Goal: Check status: Check status

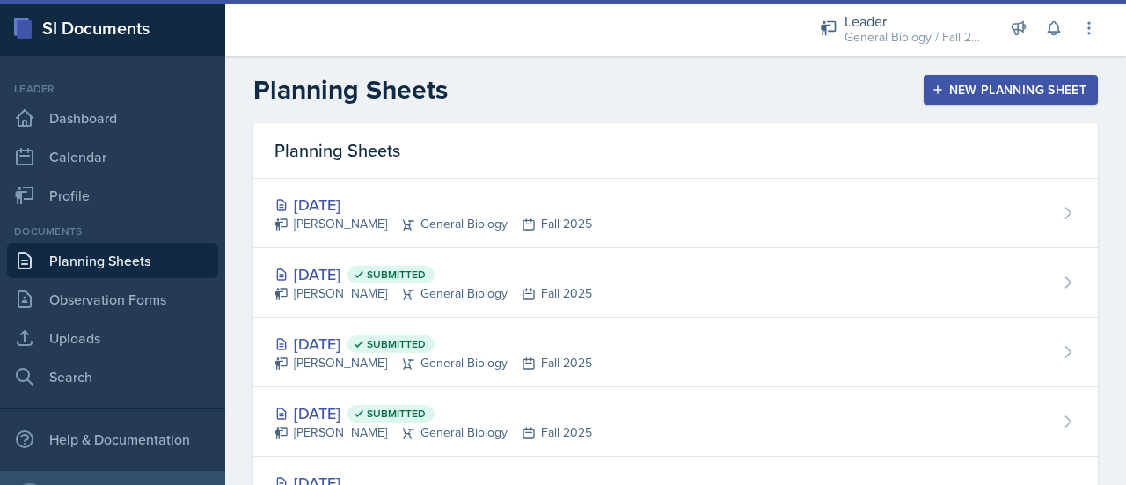
scroll to position [70, 0]
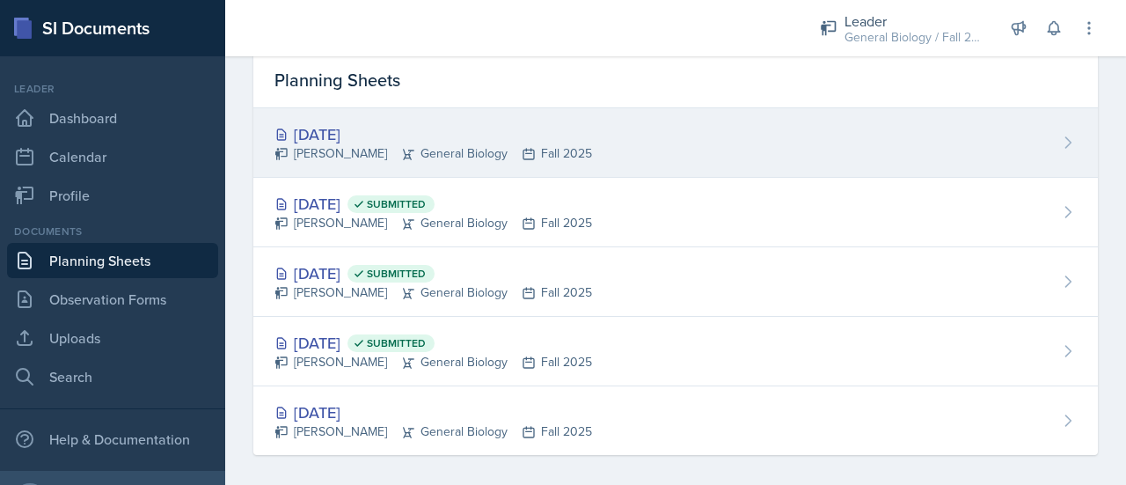
click at [475, 133] on div "[DATE]" at bounding box center [433, 134] width 318 height 24
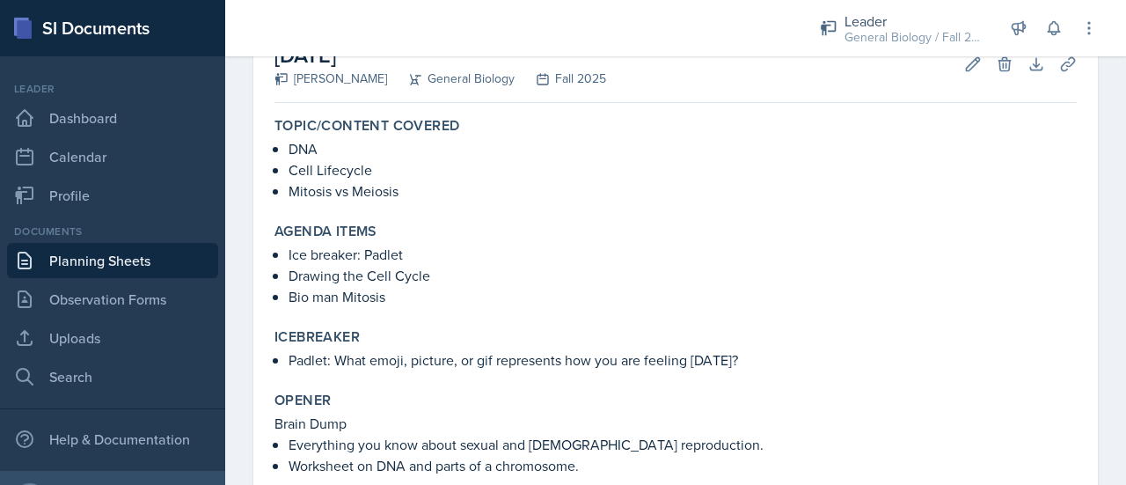
scroll to position [371, 0]
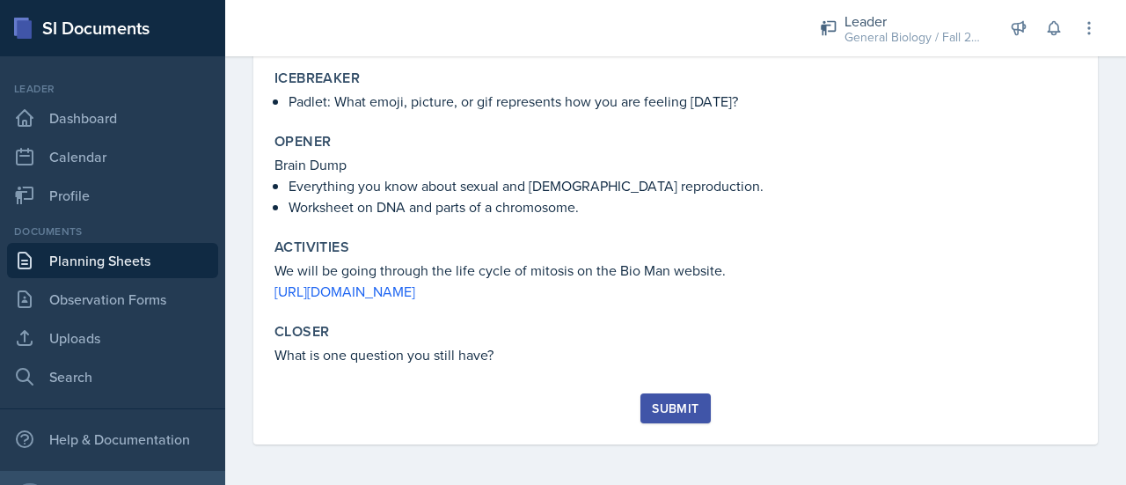
click at [667, 393] on button "Submit" at bounding box center [674, 408] width 69 height 30
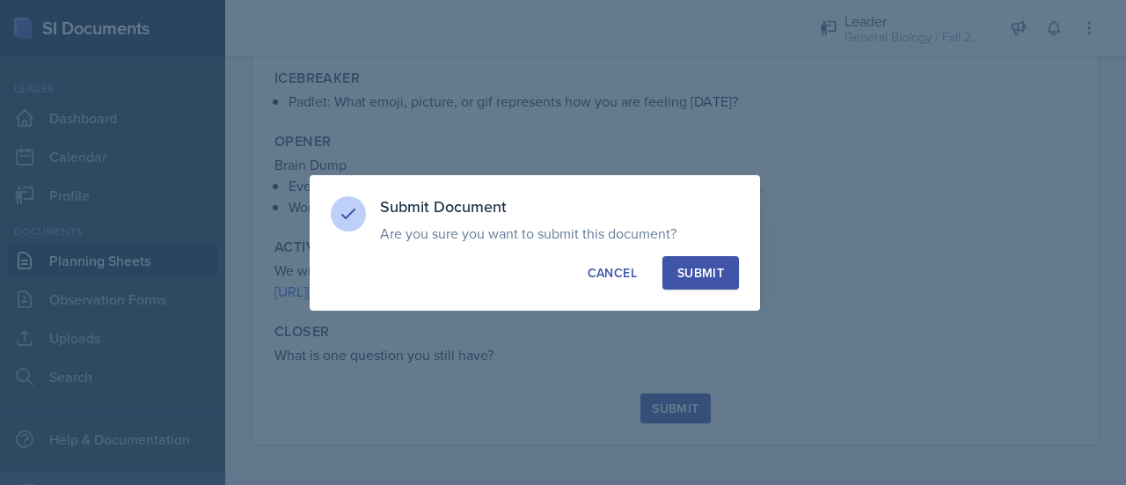
click at [711, 268] on div "Submit" at bounding box center [700, 273] width 47 height 18
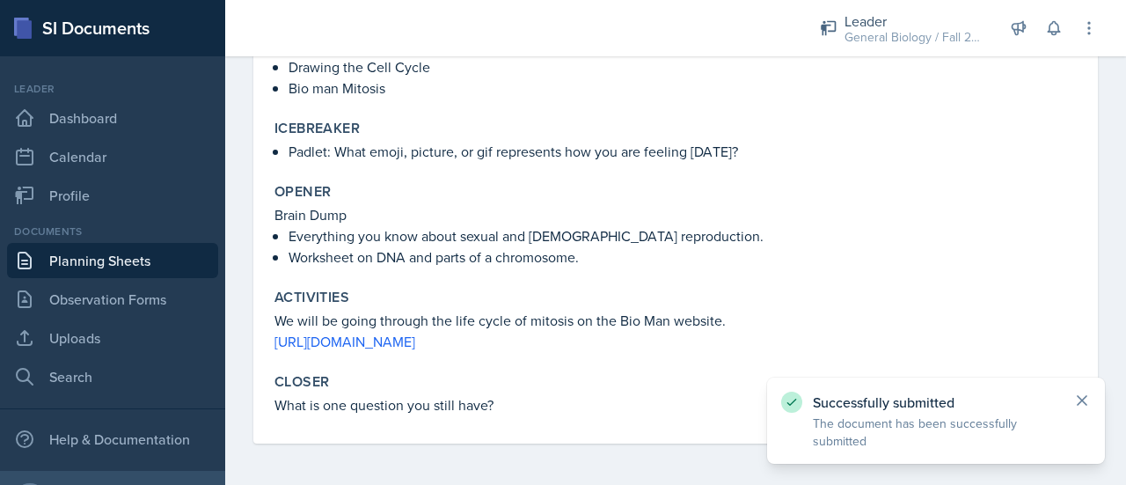
click at [1085, 400] on icon at bounding box center [1082, 400] width 18 height 18
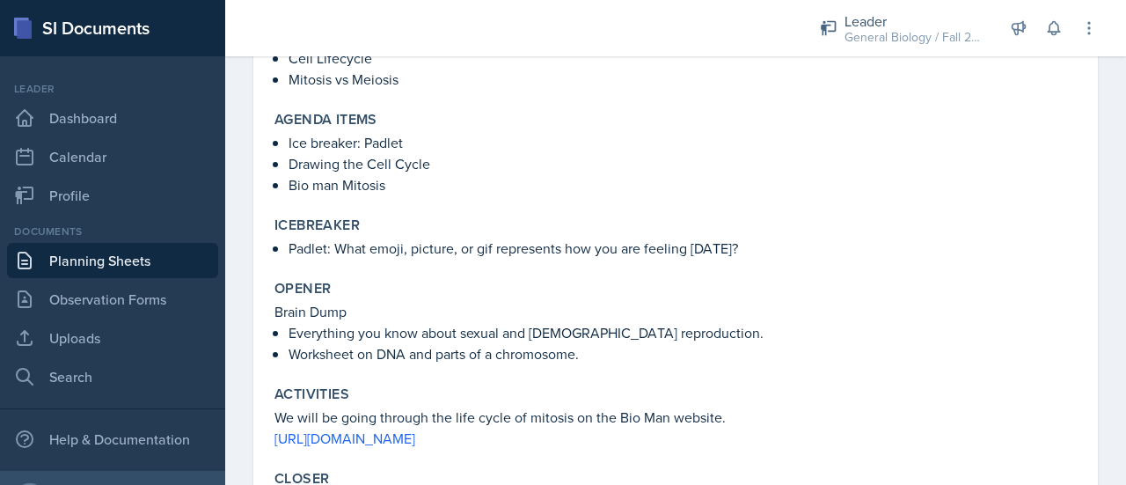
scroll to position [223, 0]
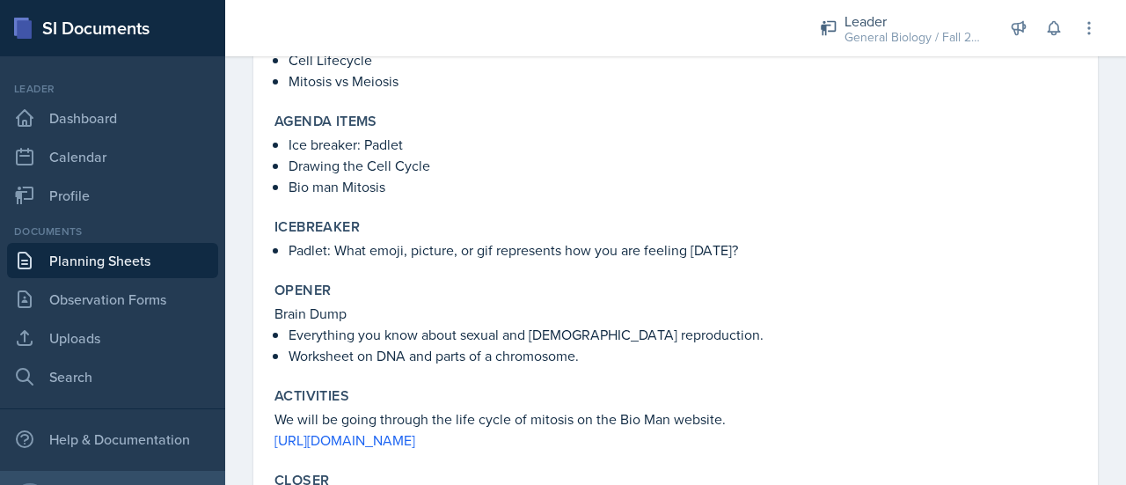
drag, startPoint x: 267, startPoint y: 252, endPoint x: 923, endPoint y: 217, distance: 657.0
click at [923, 217] on div "[DATE] Submitted [PERSON_NAME] General Biology Fall 2025 Edit Delete View Comme…" at bounding box center [675, 229] width 844 height 626
click at [670, 251] on p "Padlet: What emoji, picture, or gif represents how you are feeling [DATE]?" at bounding box center [682, 249] width 788 height 21
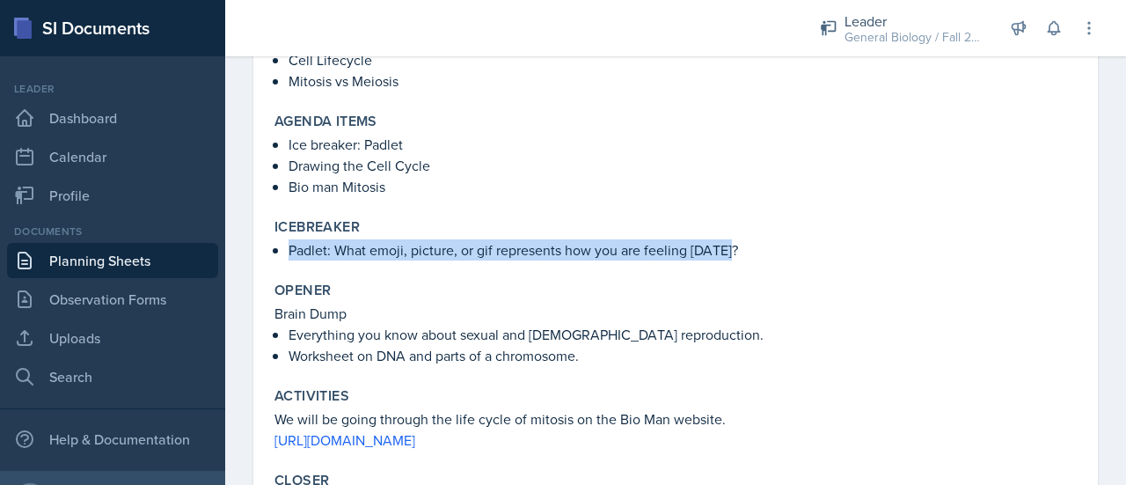
drag, startPoint x: 278, startPoint y: 244, endPoint x: 751, endPoint y: 247, distance: 473.2
click at [751, 247] on li "Padlet: What emoji, picture, or gif represents how you are feeling [DATE]?" at bounding box center [682, 249] width 788 height 21
click at [751, 247] on p "Padlet: What emoji, picture, or gif represents how you are feeling [DATE]?" at bounding box center [682, 249] width 788 height 21
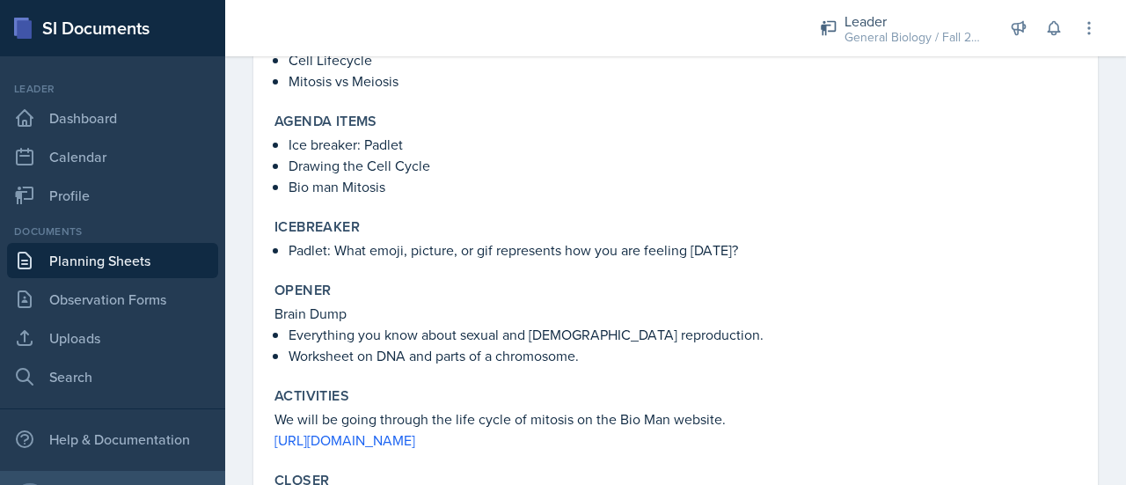
drag, startPoint x: 289, startPoint y: 243, endPoint x: 698, endPoint y: 235, distance: 409.1
click at [698, 235] on div "Icebreaker Padlet: What emoji, picture, or gif represents how you are feeling […" at bounding box center [675, 239] width 816 height 56
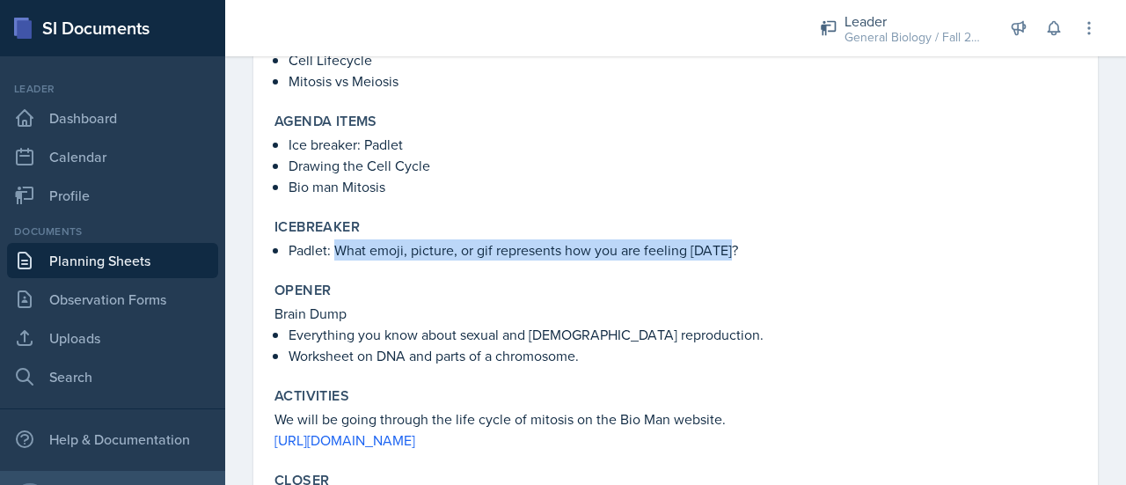
drag, startPoint x: 340, startPoint y: 248, endPoint x: 751, endPoint y: 252, distance: 411.7
click at [751, 252] on p "Padlet: What emoji, picture, or gif represents how you are feeling [DATE]?" at bounding box center [682, 249] width 788 height 21
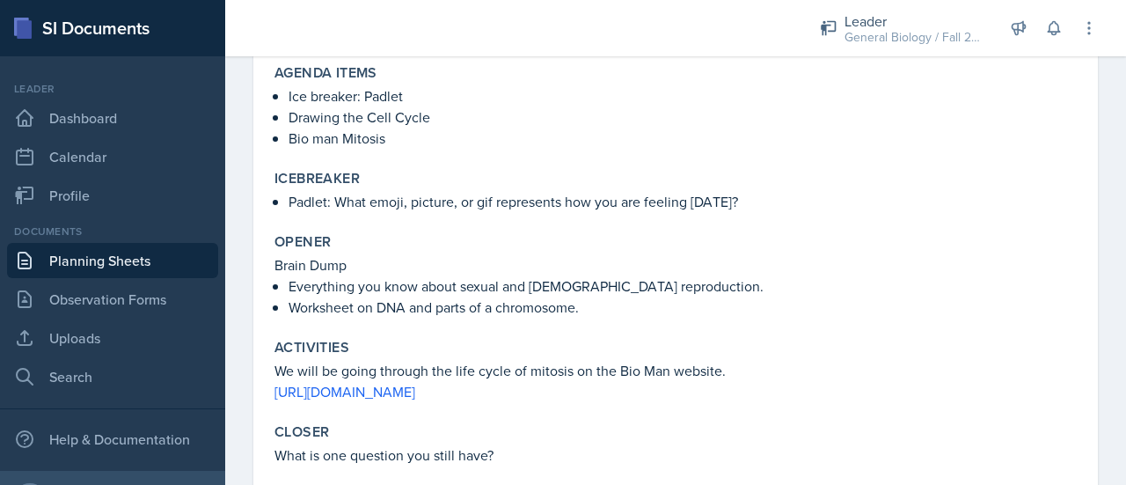
scroll to position [321, 0]
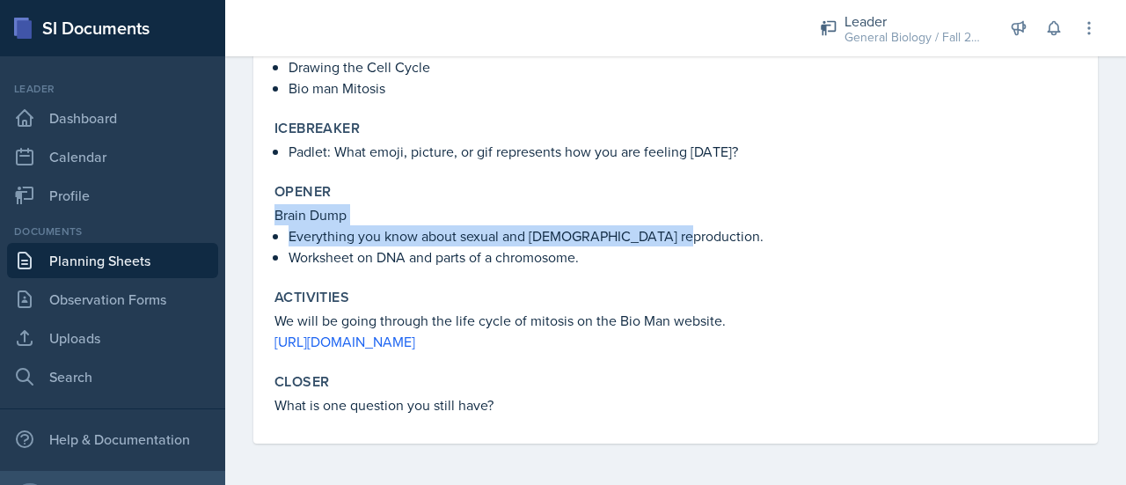
drag, startPoint x: 269, startPoint y: 209, endPoint x: 673, endPoint y: 240, distance: 404.9
click at [673, 240] on div "Opener Brain Dump Everything you know about sexual and [DEMOGRAPHIC_DATA] repro…" at bounding box center [675, 225] width 816 height 99
click at [559, 238] on p "Everything you know about sexual and [DEMOGRAPHIC_DATA] reproduction." at bounding box center [682, 235] width 788 height 21
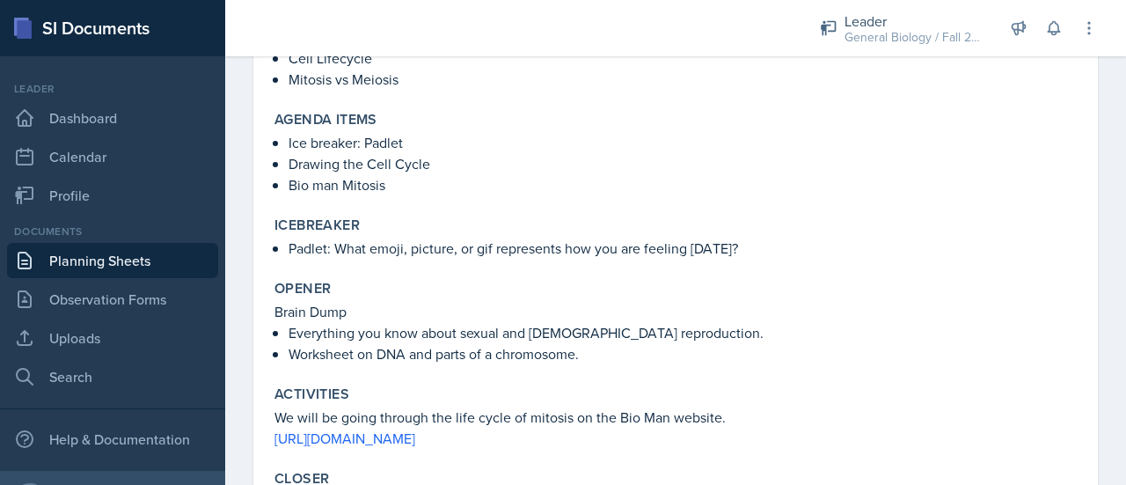
scroll to position [243, 0]
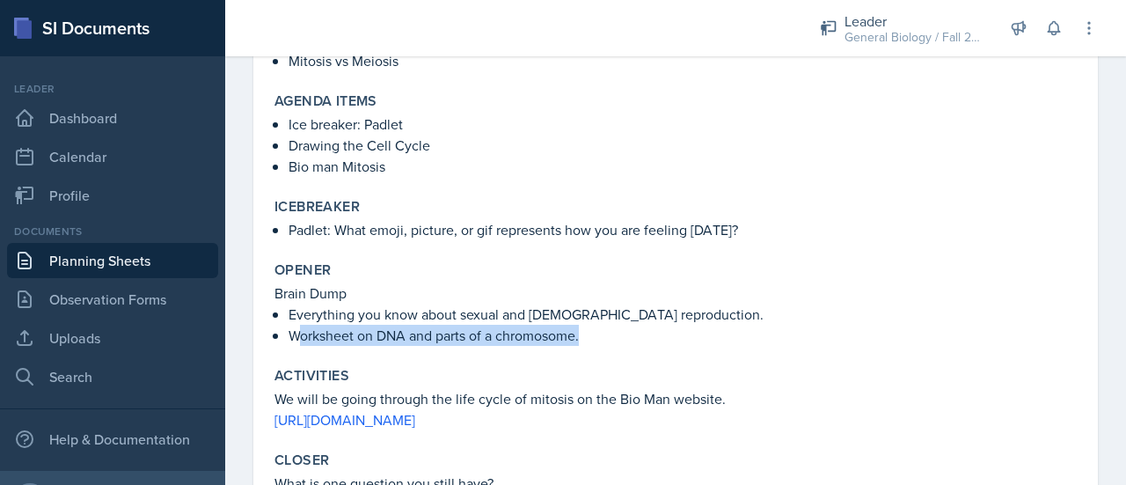
drag, startPoint x: 299, startPoint y: 332, endPoint x: 607, endPoint y: 335, distance: 307.9
click at [607, 335] on p "Worksheet on DNA and parts of a chromosome." at bounding box center [682, 335] width 788 height 21
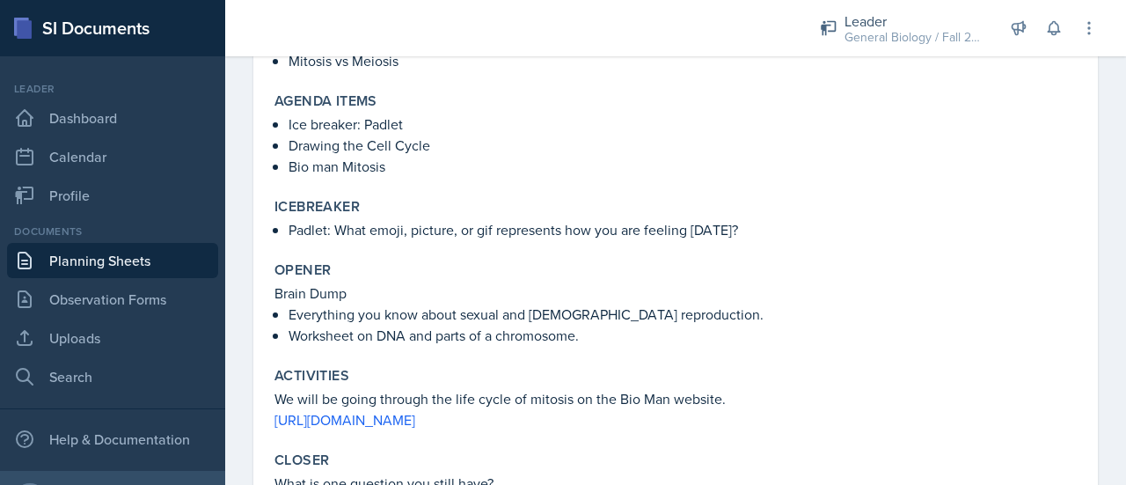
click at [682, 69] on p "Mitosis vs Meiosis" at bounding box center [682, 60] width 788 height 21
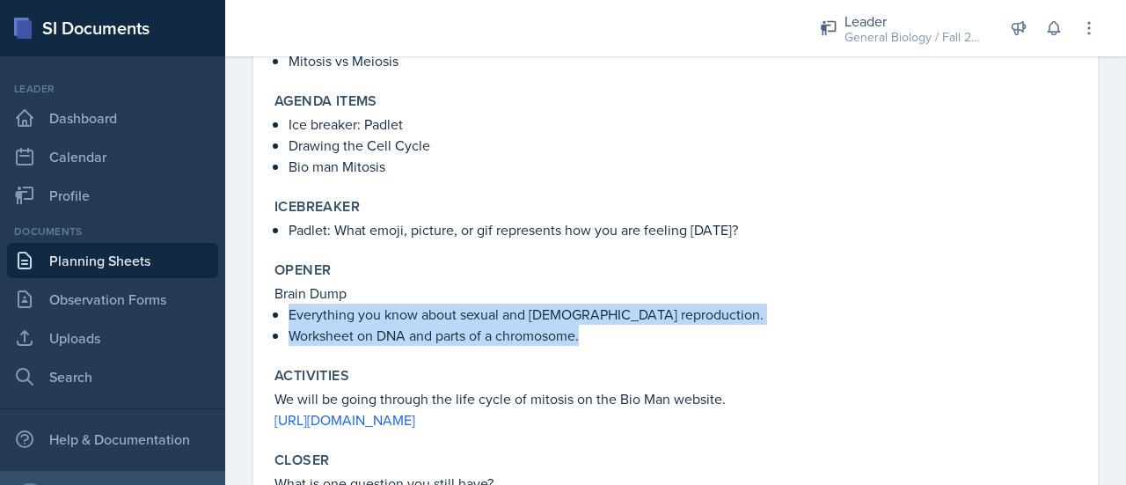
drag, startPoint x: 276, startPoint y: 310, endPoint x: 610, endPoint y: 347, distance: 336.4
click at [610, 347] on div "Opener Brain Dump Everything you know about sexual and [DEMOGRAPHIC_DATA] repro…" at bounding box center [675, 303] width 816 height 99
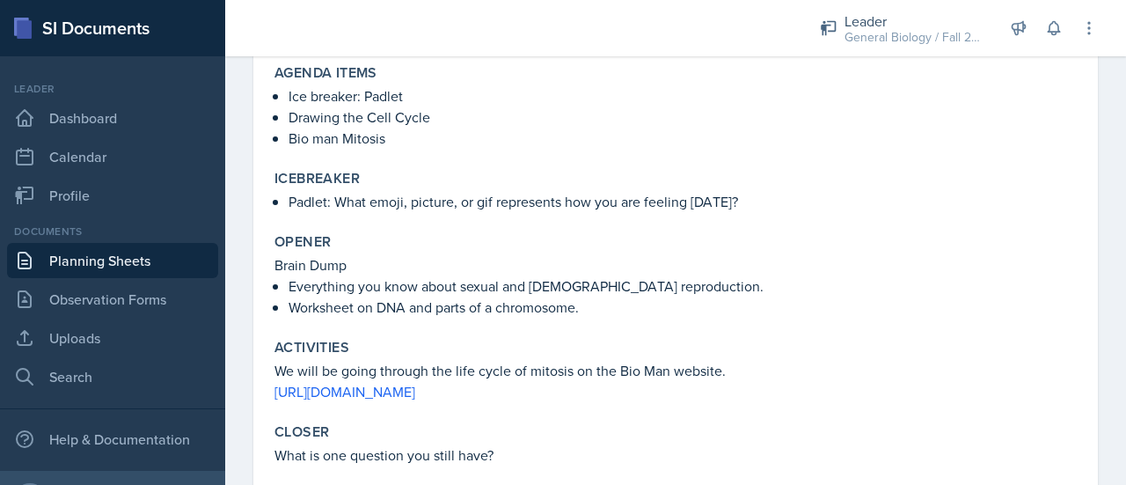
scroll to position [321, 0]
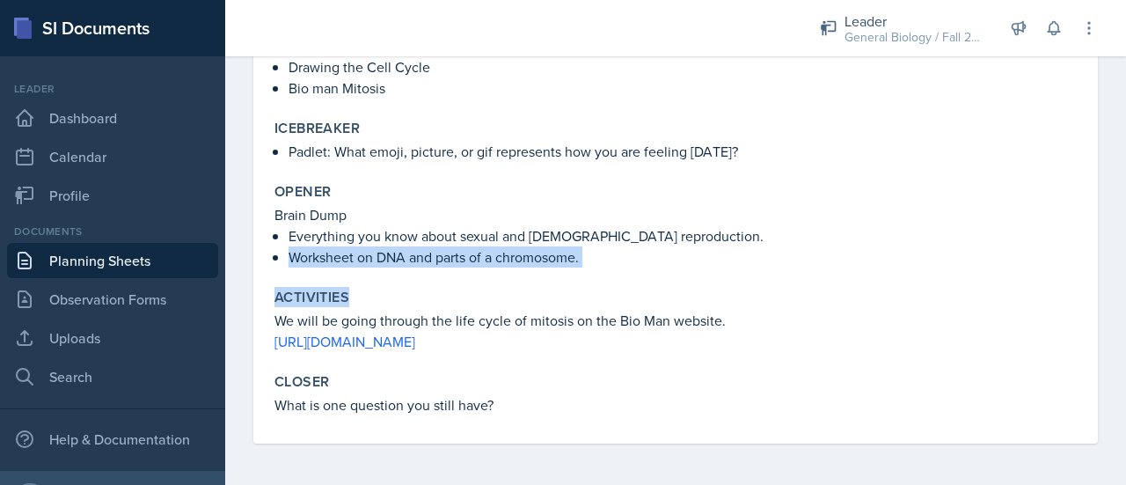
drag, startPoint x: 294, startPoint y: 262, endPoint x: 502, endPoint y: 276, distance: 208.9
click at [502, 276] on div "Topic/Content Covered DNA Cell Lifecycle Mitosis vs Meiosis Agenda items Ice br…" at bounding box center [675, 172] width 802 height 542
click at [433, 282] on div "Activities We will be going through the life cycle of mitosis on the Bio Man we…" at bounding box center [675, 319] width 816 height 77
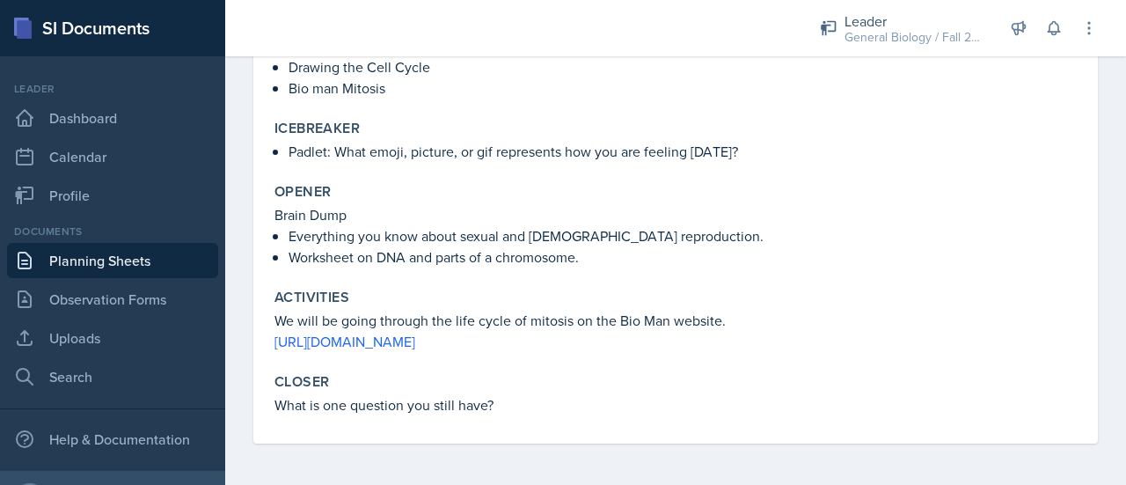
scroll to position [0, 0]
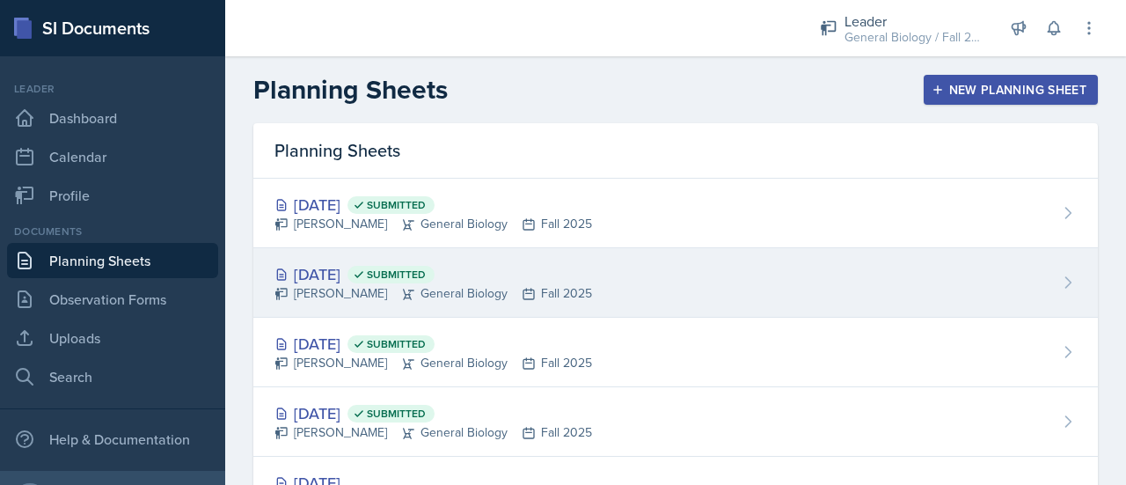
scroll to position [81, 0]
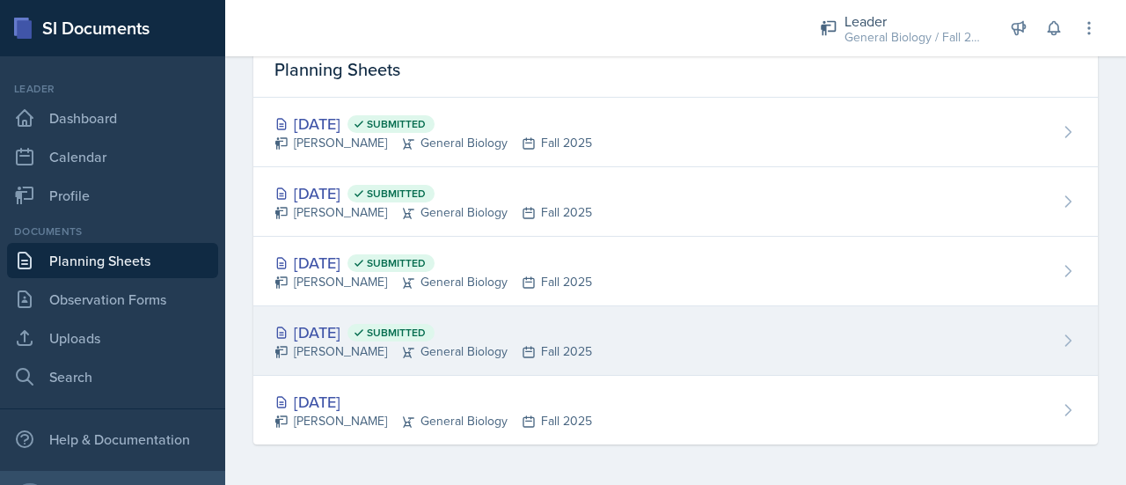
click at [599, 333] on div "[DATE] Submitted [PERSON_NAME] General Biology Fall 2025" at bounding box center [675, 340] width 844 height 69
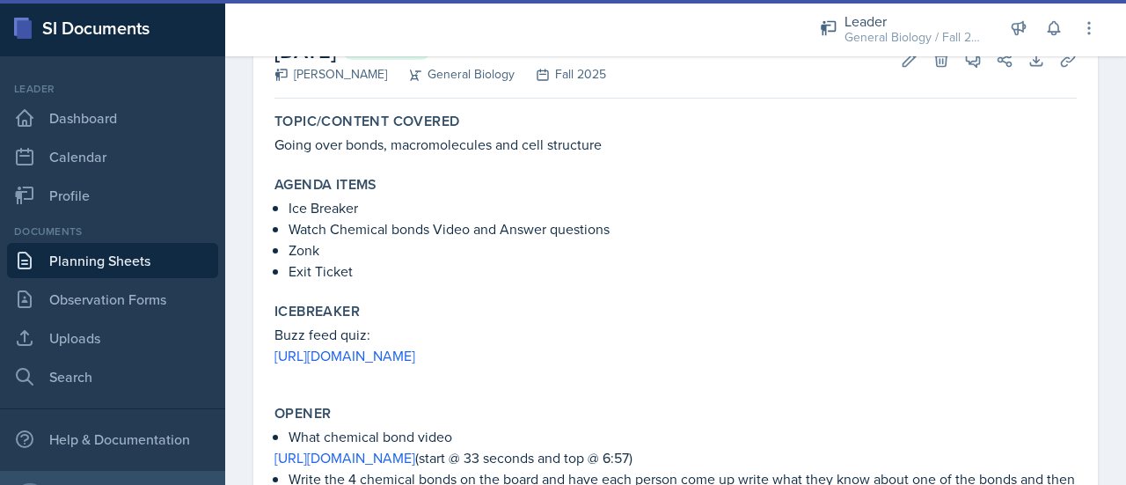
scroll to position [118, 0]
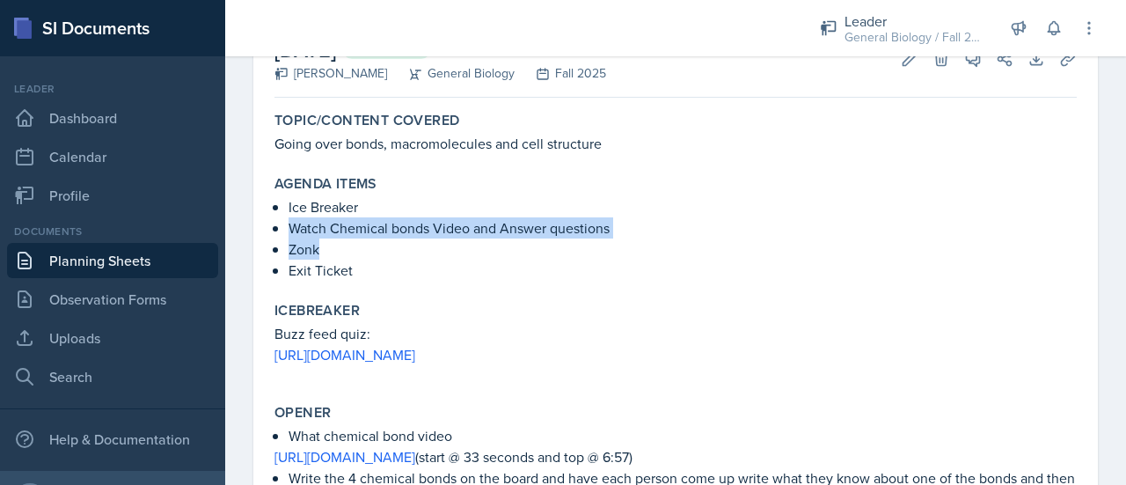
drag, startPoint x: 286, startPoint y: 224, endPoint x: 630, endPoint y: 243, distance: 344.4
click at [630, 243] on div "Ice Breaker Watch Chemical bonds Video and Answer questions Zonk Exit Ticket" at bounding box center [675, 238] width 802 height 84
click at [617, 234] on p "Watch Chemical bonds Video and Answer questions" at bounding box center [682, 227] width 788 height 21
drag, startPoint x: 289, startPoint y: 228, endPoint x: 621, endPoint y: 225, distance: 331.6
click at [621, 225] on p "Watch Chemical bonds Video and Answer questions" at bounding box center [682, 227] width 788 height 21
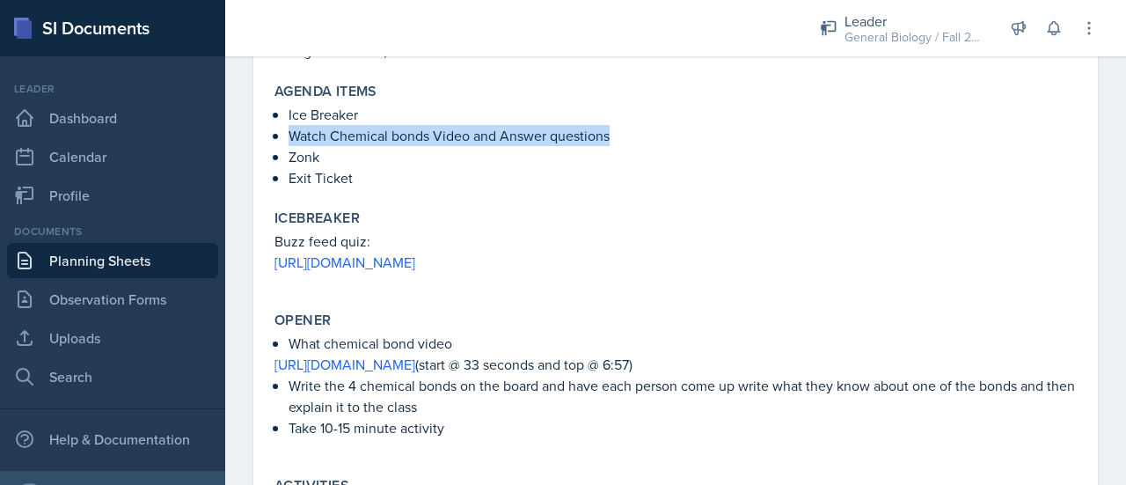
scroll to position [211, 0]
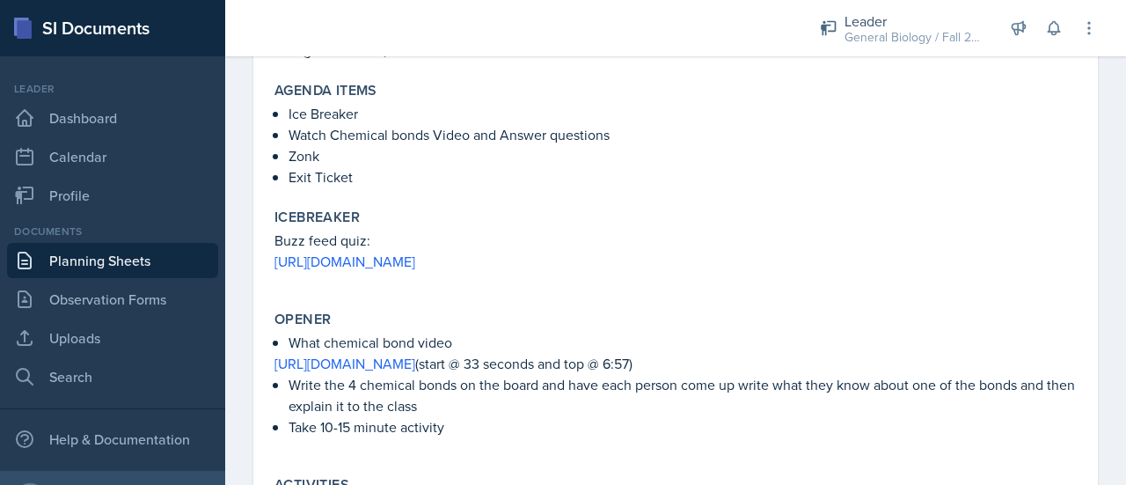
click at [531, 351] on div "Opener What chemical bond video [URL][DOMAIN_NAME] (start @ 33 seconds and top …" at bounding box center [675, 382] width 816 height 158
click at [498, 413] on p "Write the 4 chemical bonds on the board and have each person come up write what…" at bounding box center [682, 395] width 788 height 42
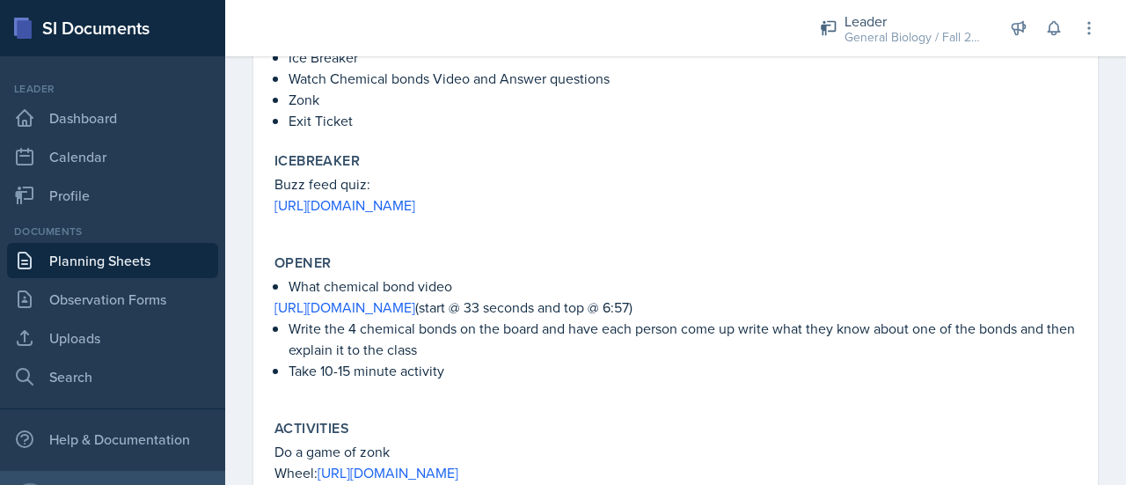
scroll to position [0, 0]
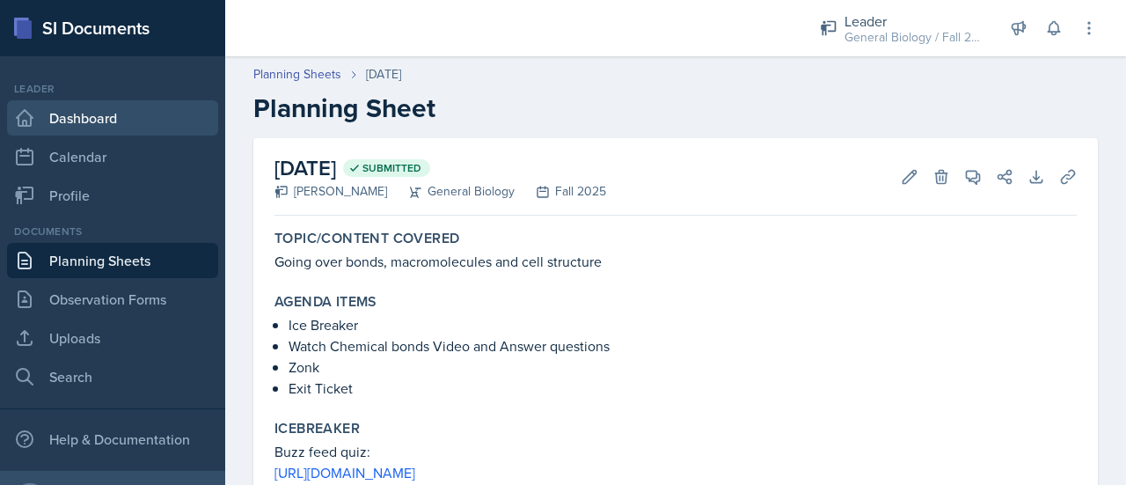
click at [120, 119] on link "Dashboard" at bounding box center [112, 117] width 211 height 35
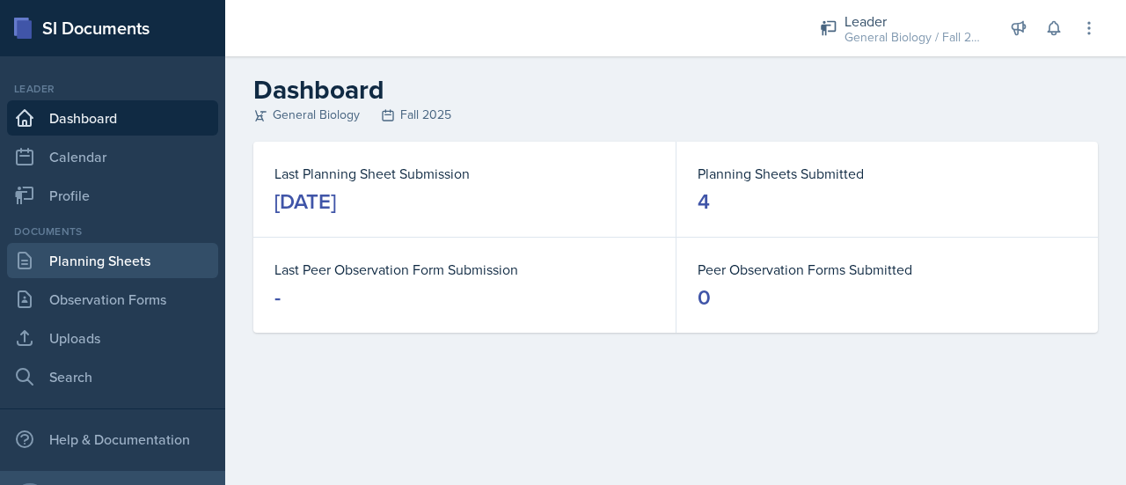
click at [135, 247] on link "Planning Sheets" at bounding box center [112, 260] width 211 height 35
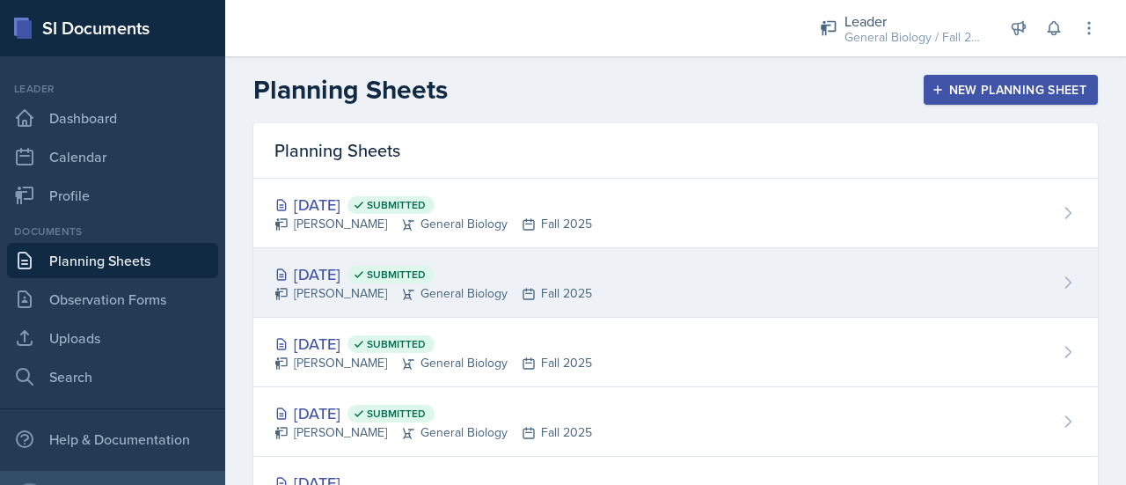
scroll to position [81, 0]
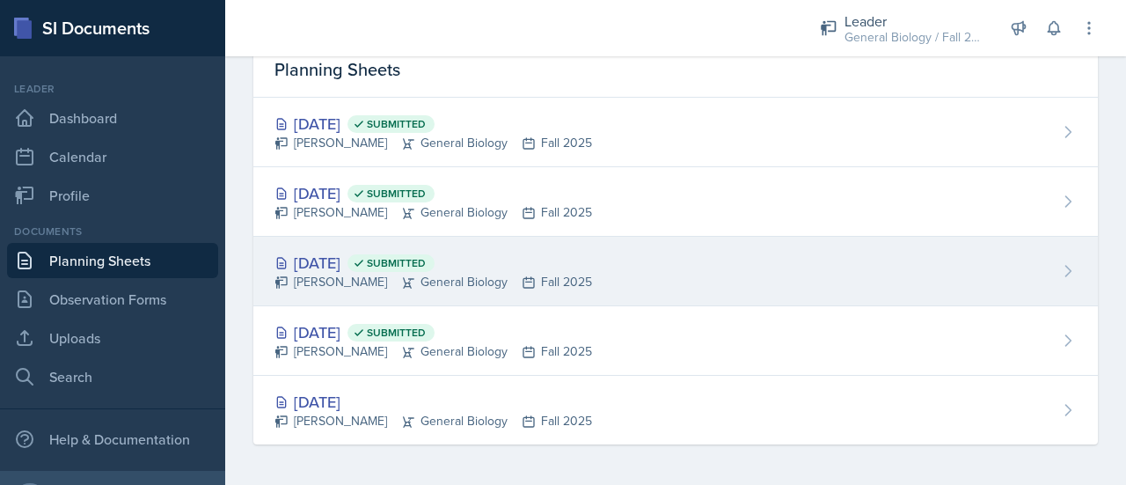
click at [589, 271] on div "[DATE] Submitted [PERSON_NAME] General Biology Fall 2025" at bounding box center [675, 271] width 844 height 69
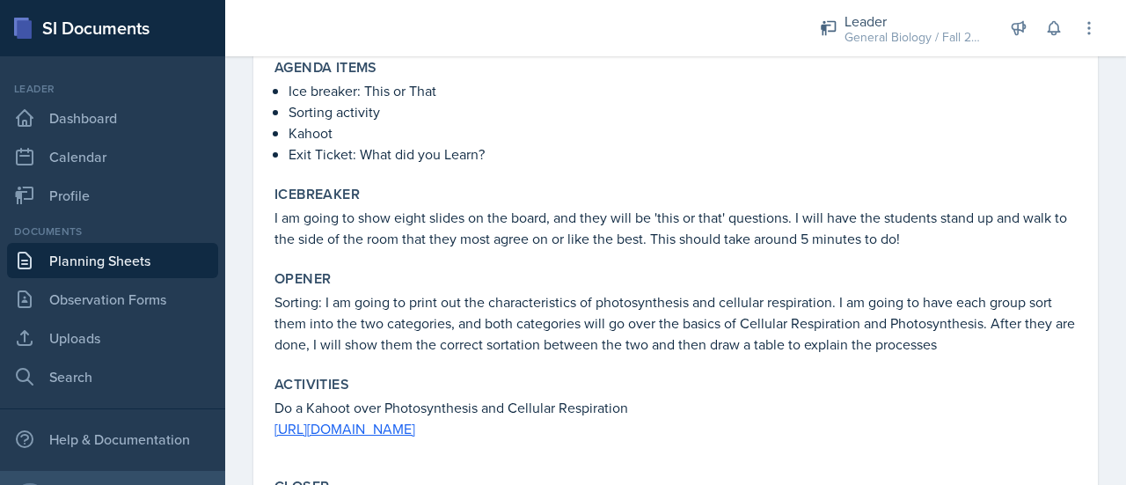
scroll to position [233, 0]
drag, startPoint x: 285, startPoint y: 85, endPoint x: 504, endPoint y: 112, distance: 220.6
click at [504, 112] on div "Ice breaker: This or That Sorting activity Kahoot Exit Ticket: What did you Lea…" at bounding box center [675, 123] width 802 height 84
click at [403, 167] on div "Agenda items Ice breaker: This or That Sorting activity Kahoot Exit Ticket: Wha…" at bounding box center [675, 113] width 816 height 120
drag, startPoint x: 281, startPoint y: 80, endPoint x: 480, endPoint y: 99, distance: 199.7
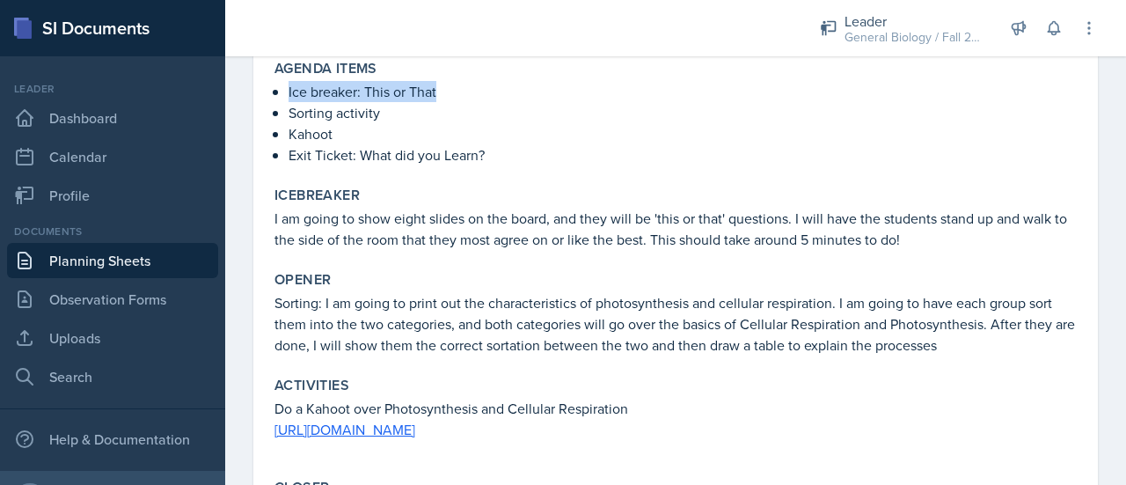
click at [480, 99] on div "Ice breaker: This or That Sorting activity Kahoot Exit Ticket: What did you Lea…" at bounding box center [675, 123] width 802 height 84
click at [476, 99] on p "Ice breaker: This or That" at bounding box center [682, 91] width 788 height 21
drag, startPoint x: 283, startPoint y: 89, endPoint x: 477, endPoint y: 93, distance: 193.6
click at [477, 93] on div "Ice breaker: This or That Sorting activity Kahoot Exit Ticket: What did you Lea…" at bounding box center [675, 123] width 802 height 84
click at [477, 93] on p "Ice breaker: This or That" at bounding box center [682, 91] width 788 height 21
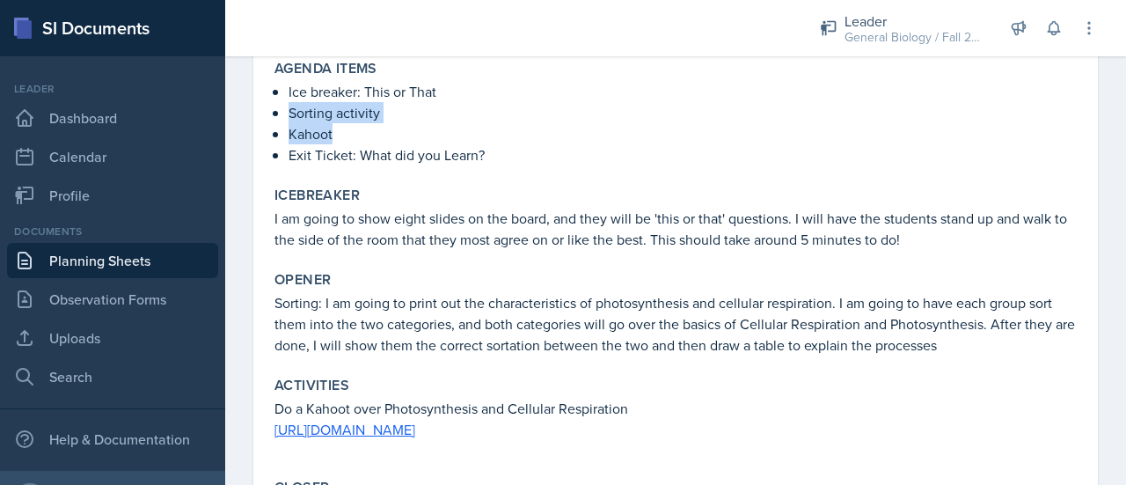
drag, startPoint x: 281, startPoint y: 104, endPoint x: 489, endPoint y: 124, distance: 208.6
click at [489, 124] on div "Ice breaker: This or That Sorting activity Kahoot Exit Ticket: What did you Lea…" at bounding box center [675, 123] width 802 height 84
click at [423, 135] on p "Kahoot" at bounding box center [682, 133] width 788 height 21
drag, startPoint x: 286, startPoint y: 108, endPoint x: 460, endPoint y: 107, distance: 174.2
click at [460, 107] on div "Ice breaker: This or That Sorting activity Kahoot Exit Ticket: What did you Lea…" at bounding box center [675, 123] width 802 height 84
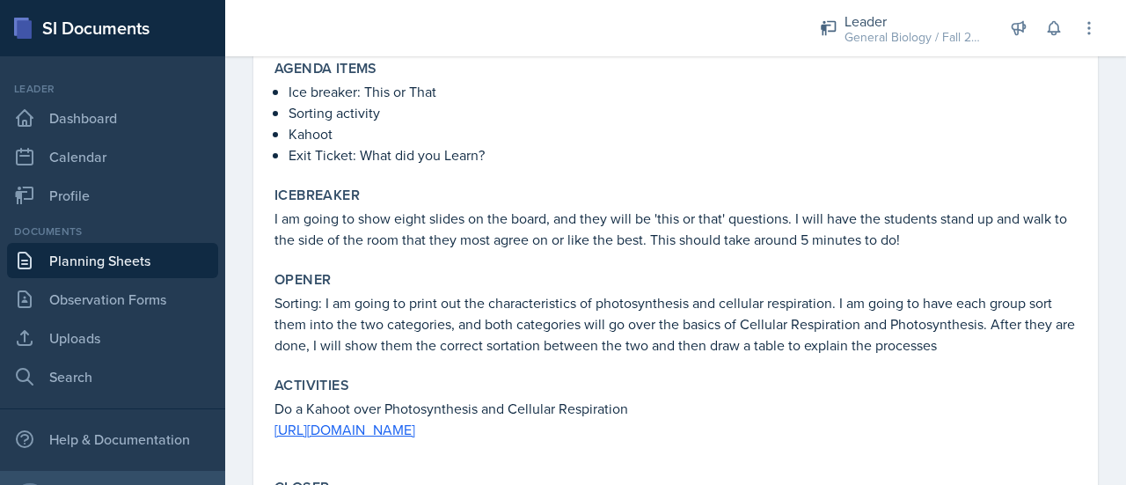
click at [510, 230] on p "I am going to show eight slides on the board, and they will be 'this or that' q…" at bounding box center [675, 229] width 802 height 42
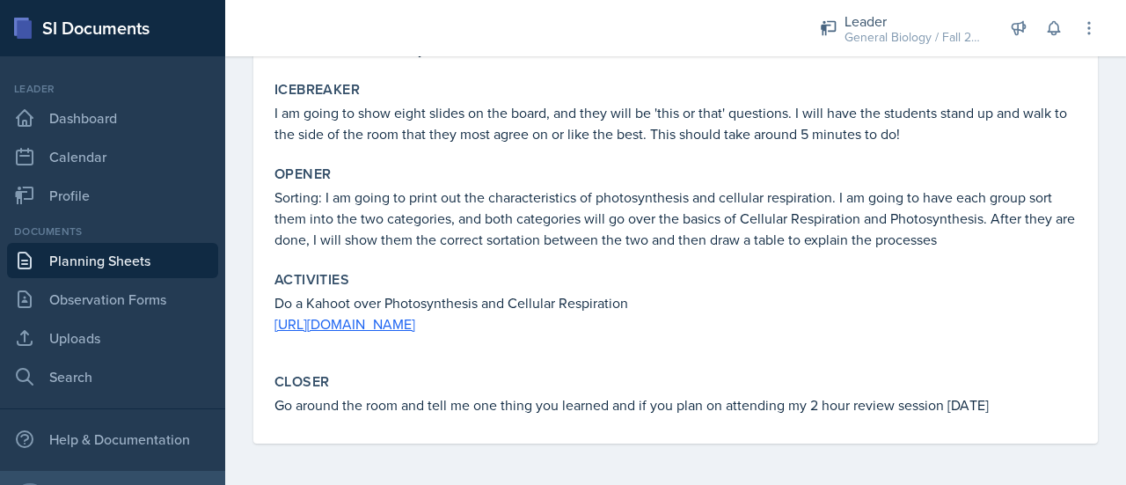
scroll to position [0, 0]
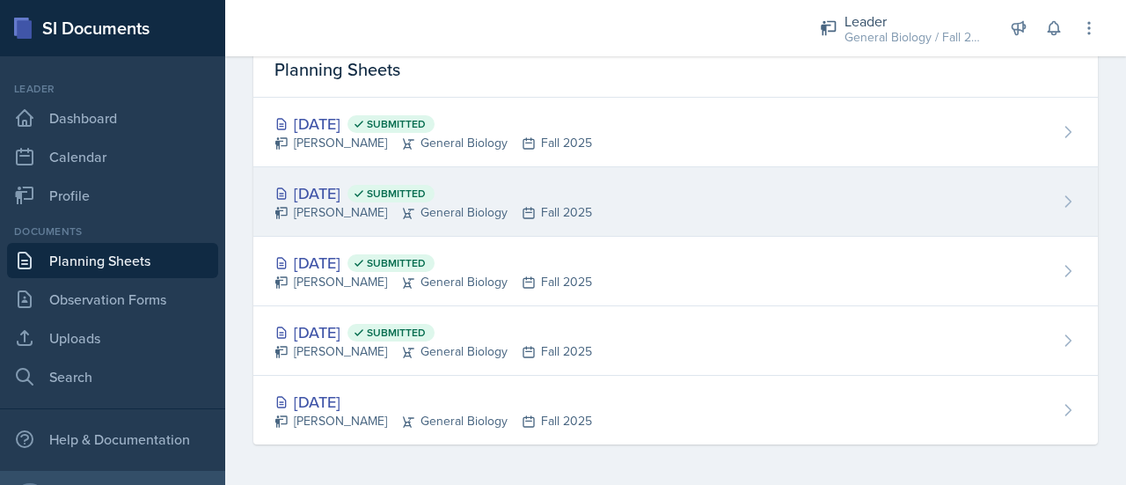
scroll to position [1, 0]
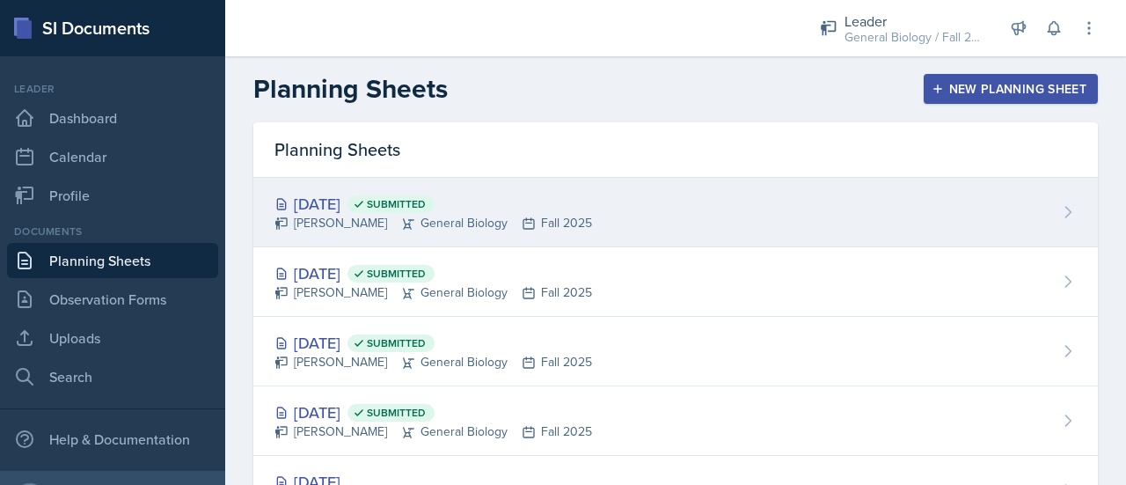
click at [584, 223] on div "[DATE] Submitted [PERSON_NAME] General Biology Fall 2025" at bounding box center [675, 212] width 844 height 69
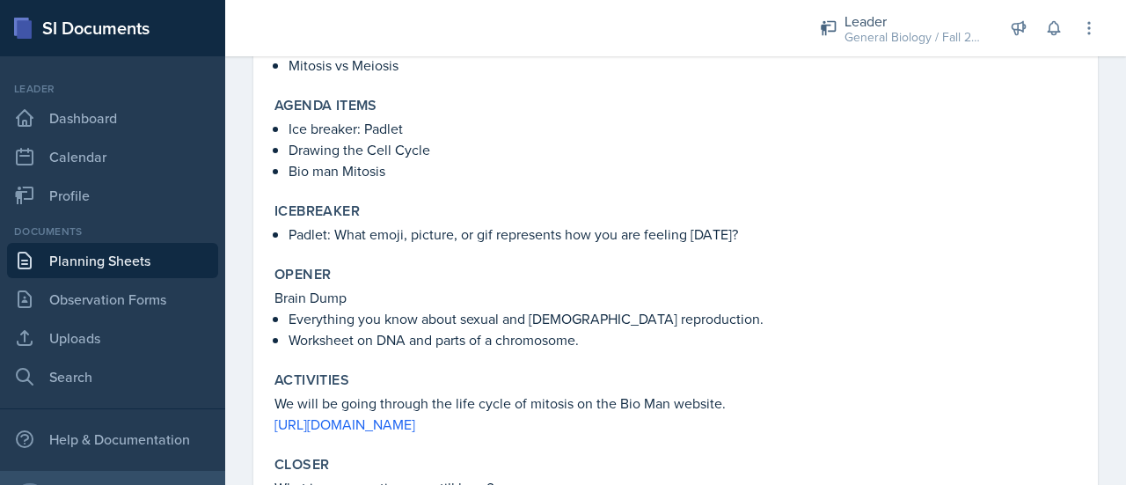
scroll to position [151, 0]
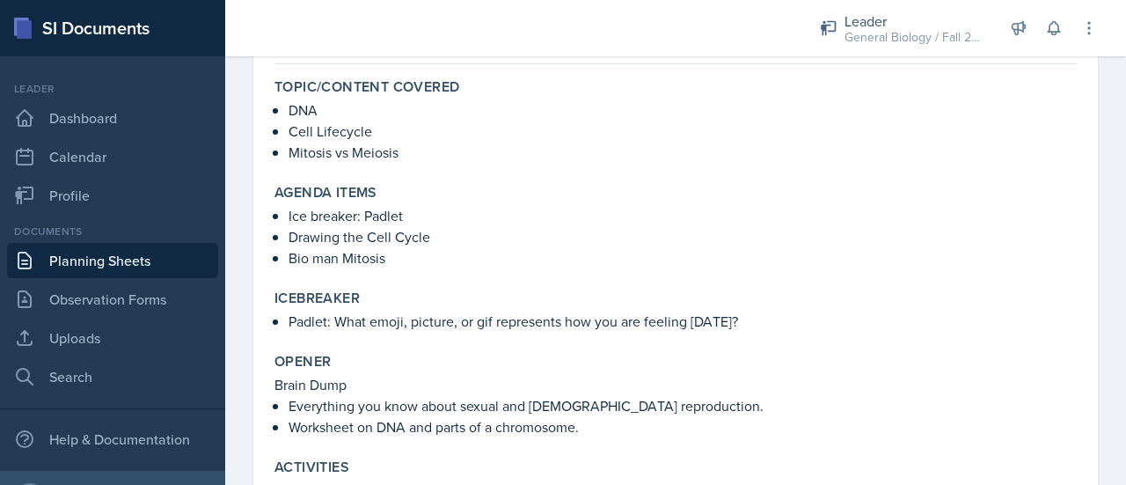
scroll to position [81, 0]
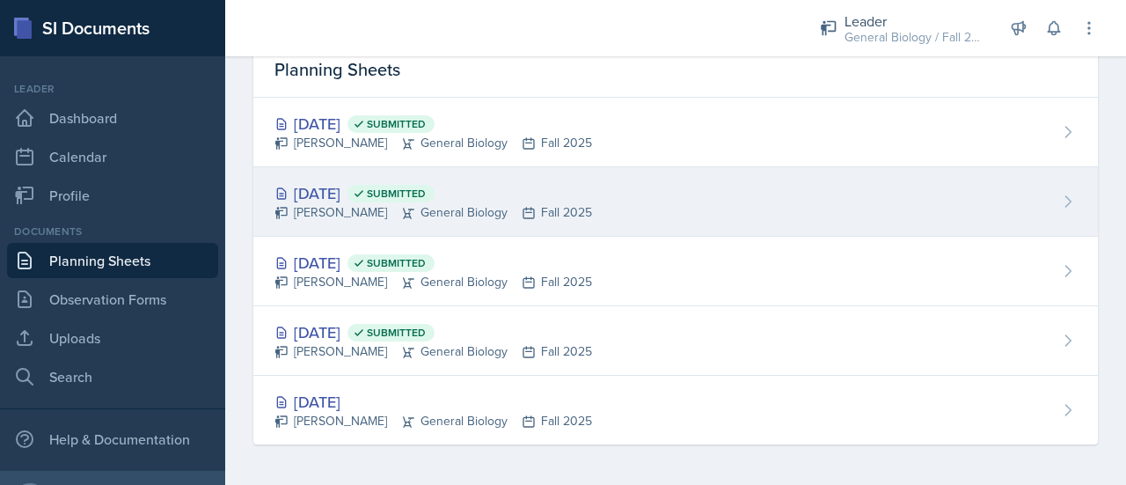
click at [347, 186] on div "[DATE] Submitted" at bounding box center [433, 193] width 318 height 24
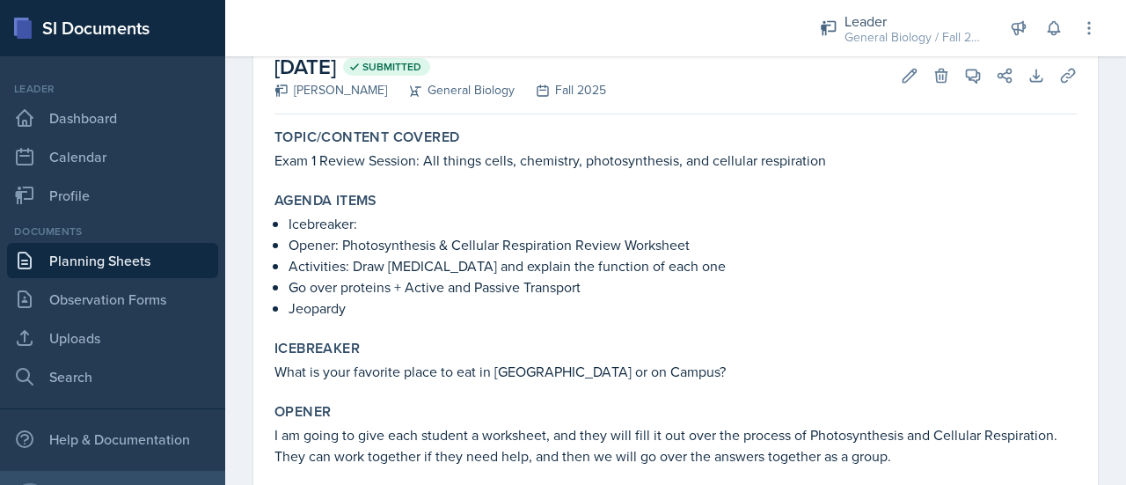
scroll to position [102, 0]
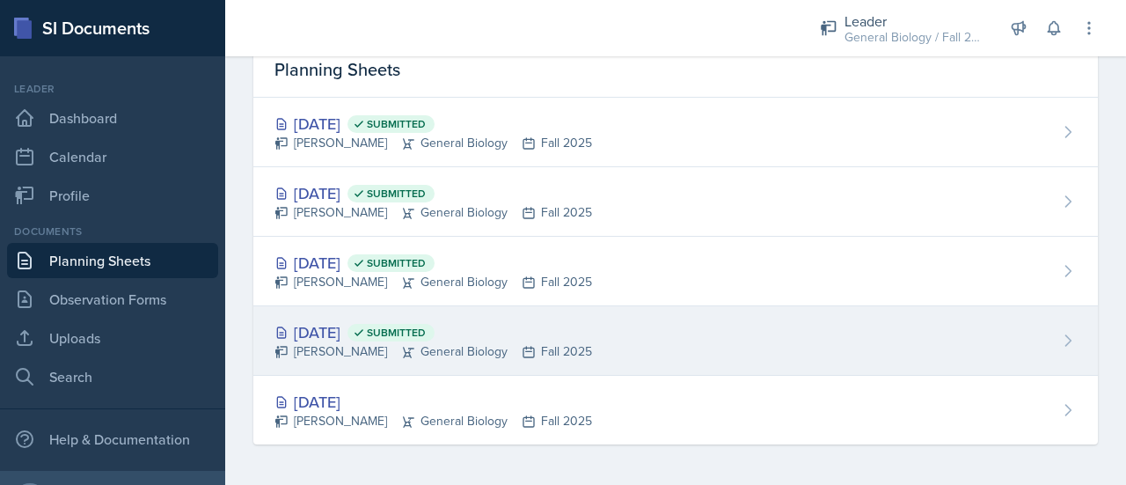
click at [339, 328] on div "[DATE] Submitted" at bounding box center [433, 332] width 318 height 24
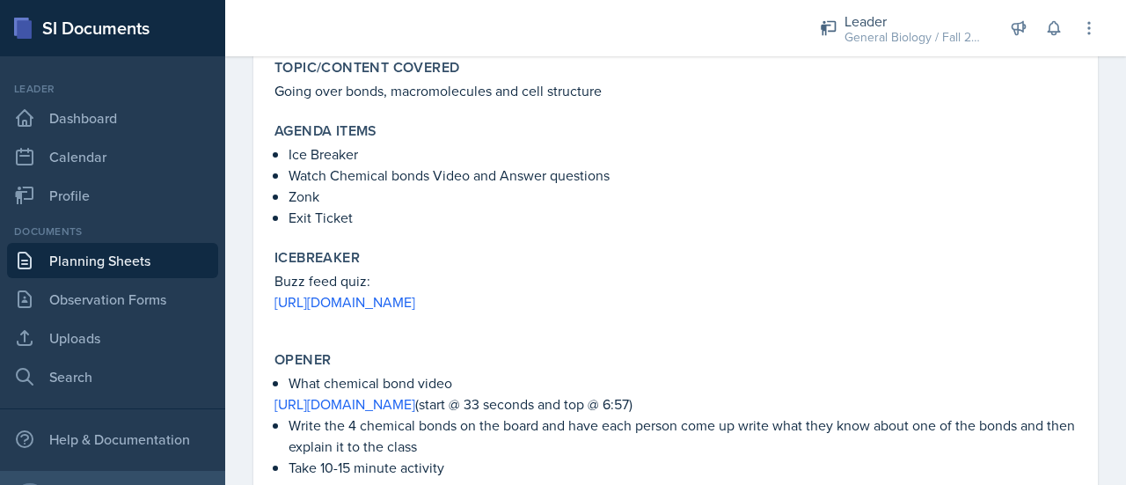
scroll to position [172, 0]
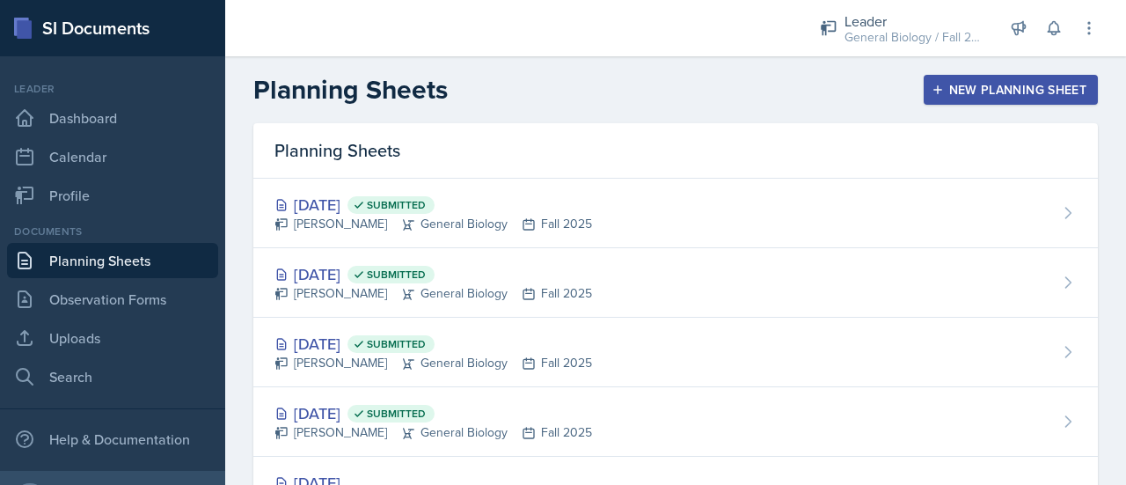
scroll to position [1, 0]
drag, startPoint x: 281, startPoint y: 144, endPoint x: 450, endPoint y: 153, distance: 170.0
click at [450, 153] on div "Planning Sheets" at bounding box center [675, 149] width 844 height 55
click at [391, 73] on h2 "Planning Sheets" at bounding box center [350, 89] width 194 height 32
drag, startPoint x: 274, startPoint y: 142, endPoint x: 399, endPoint y: 152, distance: 125.3
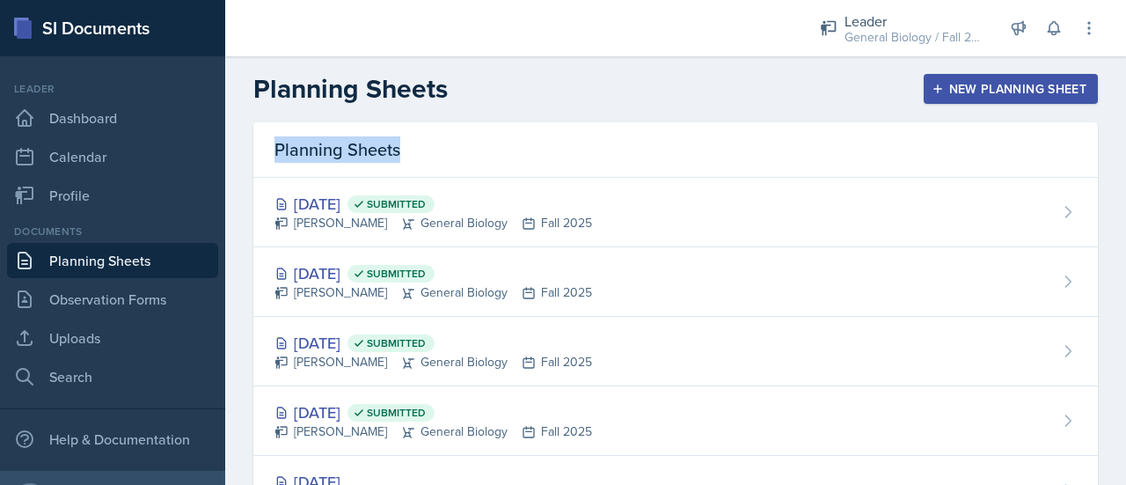
click at [399, 152] on div "Planning Sheets" at bounding box center [675, 149] width 844 height 55
click at [412, 131] on div "Planning Sheets" at bounding box center [675, 149] width 844 height 55
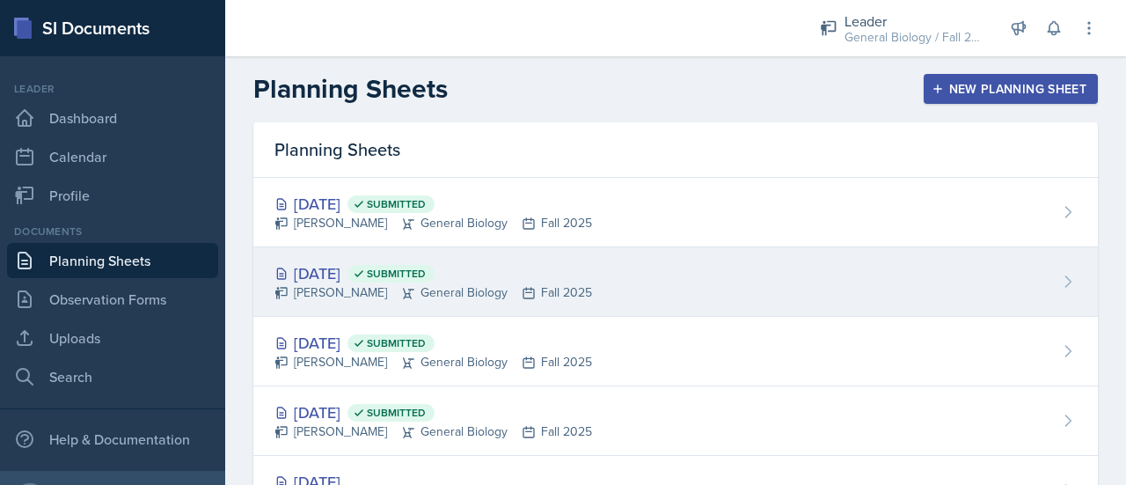
scroll to position [81, 0]
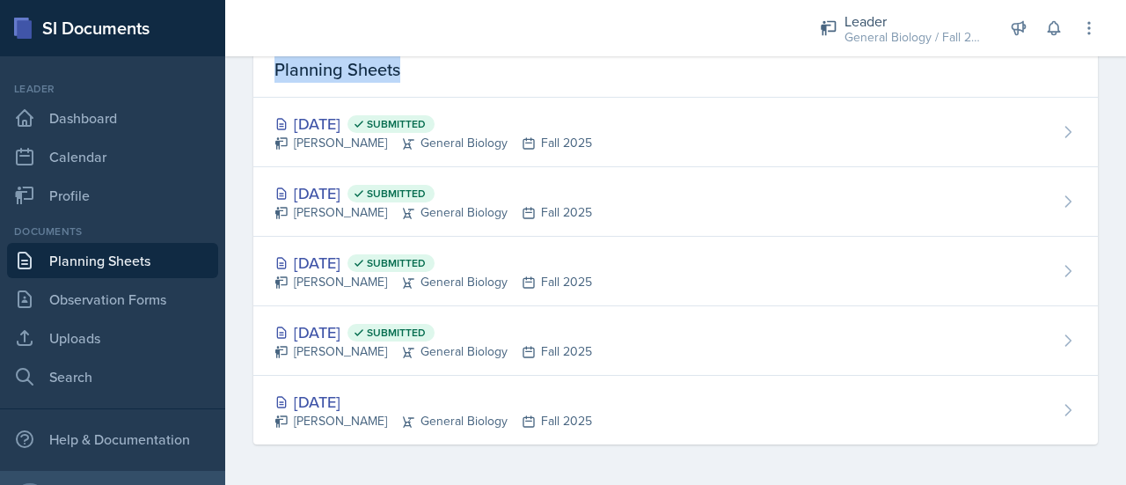
drag, startPoint x: 271, startPoint y: 69, endPoint x: 489, endPoint y: 71, distance: 218.1
click at [489, 71] on div "Planning Sheets" at bounding box center [675, 69] width 844 height 55
click at [420, 71] on div "Planning Sheets" at bounding box center [675, 69] width 844 height 55
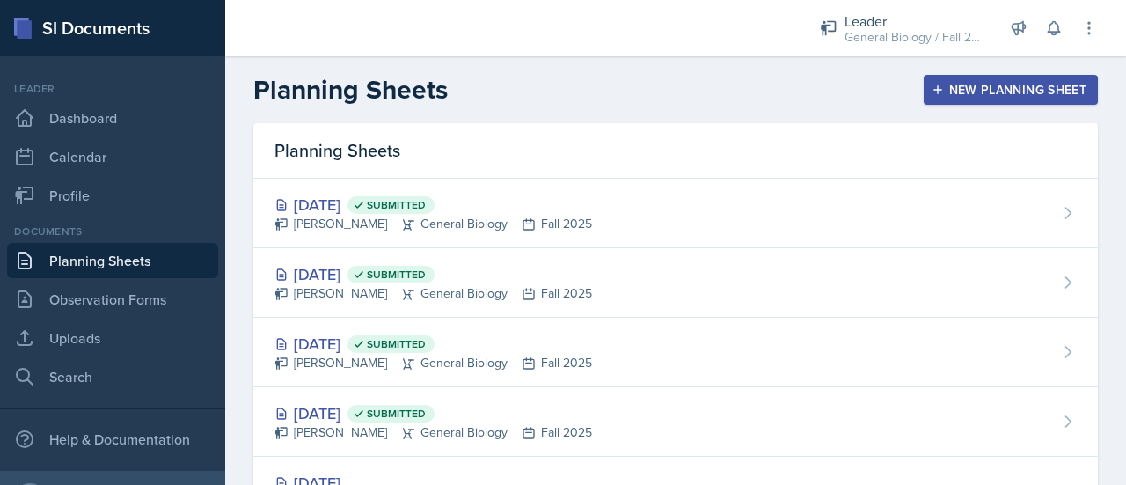
scroll to position [1, 0]
drag, startPoint x: 273, startPoint y: 150, endPoint x: 437, endPoint y: 159, distance: 164.8
click at [437, 159] on div "Planning Sheets" at bounding box center [675, 149] width 844 height 55
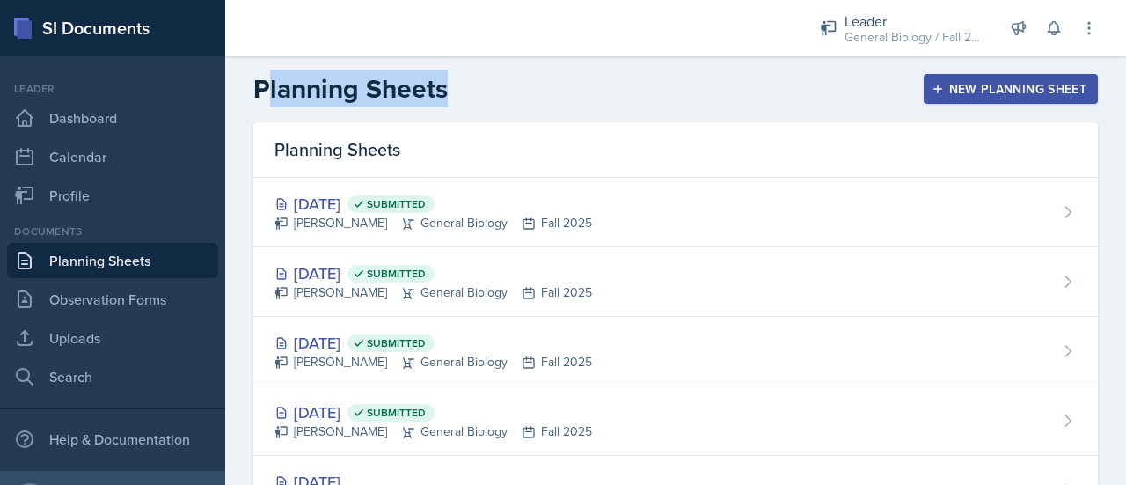
drag, startPoint x: 262, startPoint y: 82, endPoint x: 471, endPoint y: 94, distance: 209.7
click at [471, 94] on div "Planning Sheets New Planning Sheet" at bounding box center [675, 89] width 901 height 32
click at [462, 108] on header "Planning Sheets New Planning Sheet" at bounding box center [675, 88] width 901 height 67
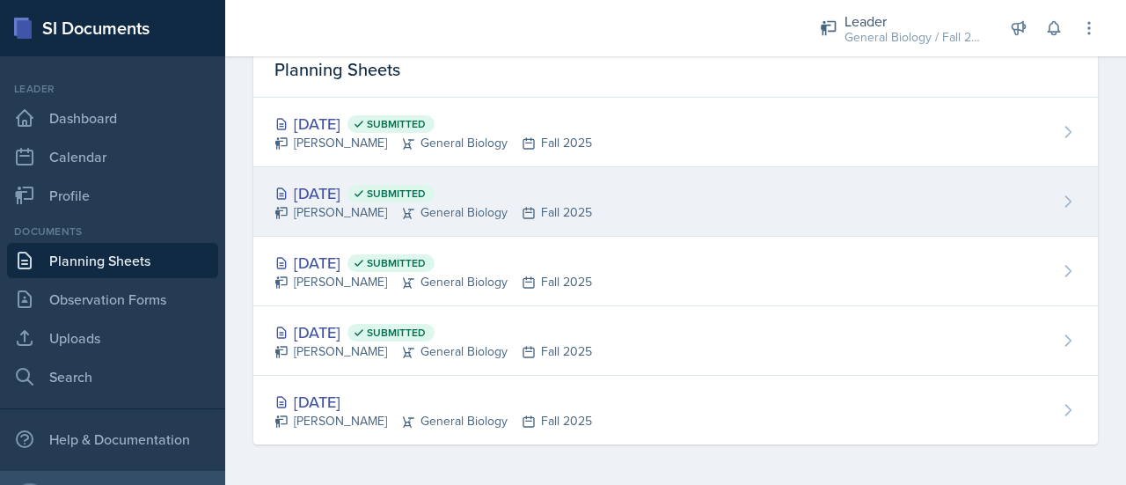
scroll to position [0, 0]
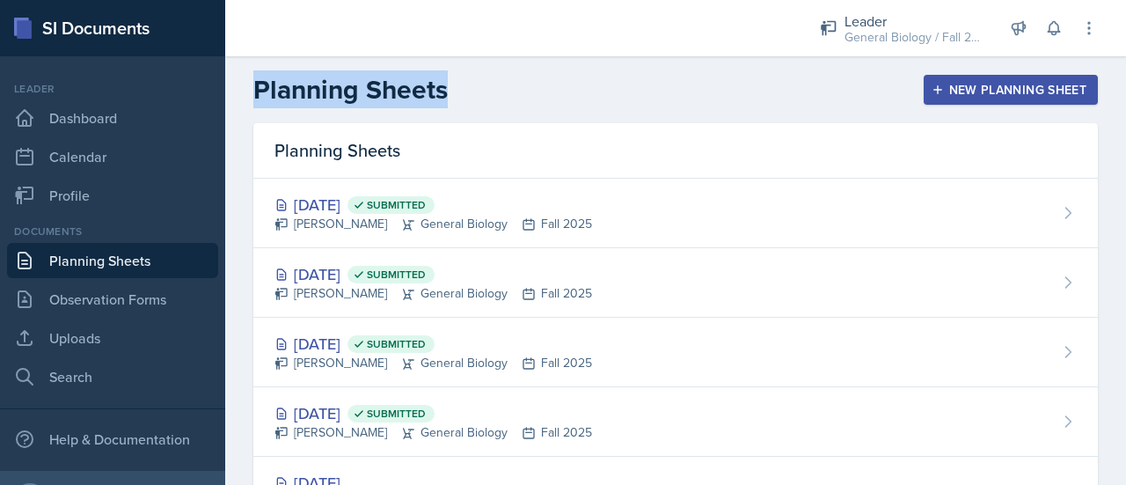
drag, startPoint x: 259, startPoint y: 95, endPoint x: 453, endPoint y: 103, distance: 193.7
click at [453, 103] on div "Planning Sheets New Planning Sheet" at bounding box center [675, 90] width 901 height 32
click at [470, 104] on div "Planning Sheets New Planning Sheet" at bounding box center [675, 90] width 901 height 32
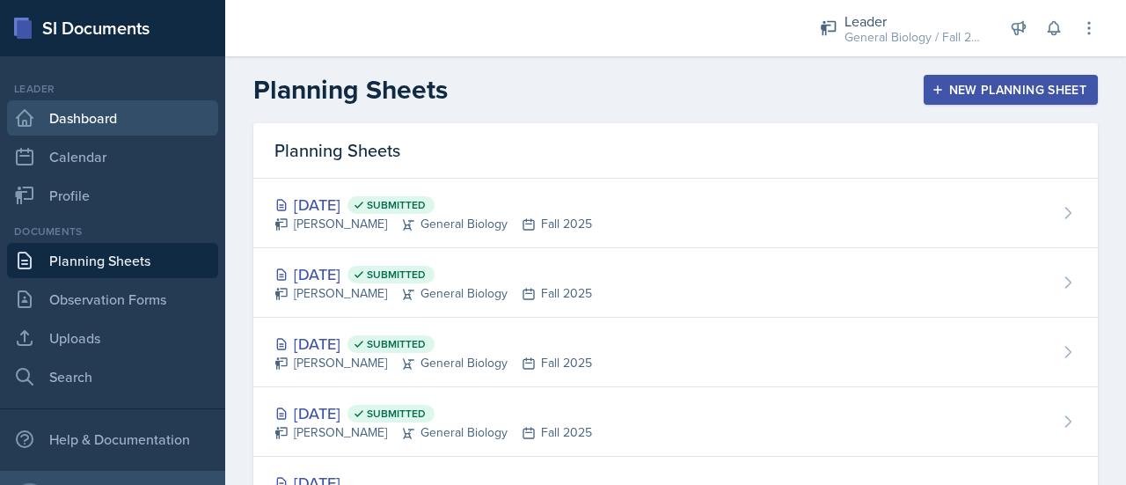
click at [123, 113] on link "Dashboard" at bounding box center [112, 117] width 211 height 35
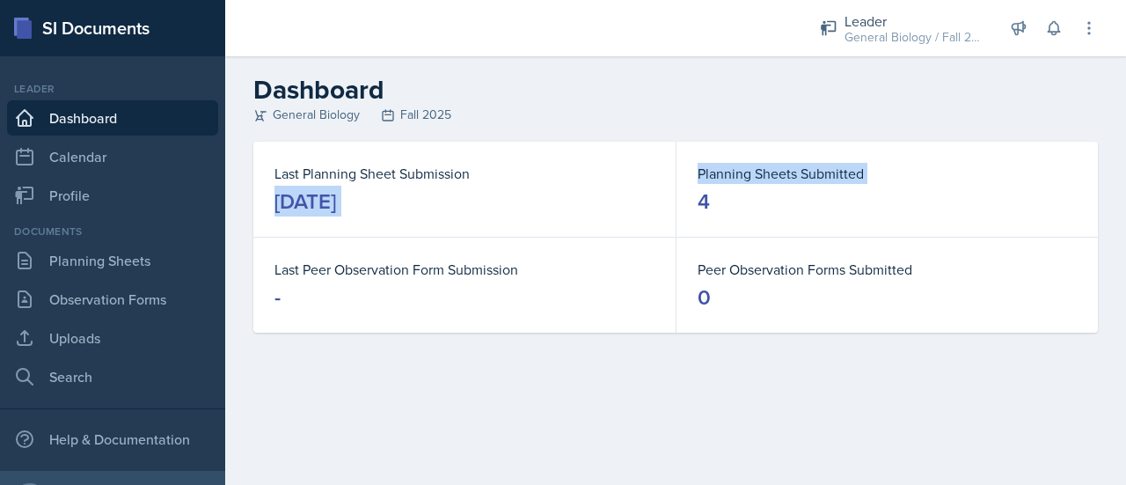
drag, startPoint x: 276, startPoint y: 207, endPoint x: 736, endPoint y: 201, distance: 460.0
click at [736, 201] on div "Last Planning Sheet Submission [DATE] Planning Sheets Submitted 4 Last Peer Obs…" at bounding box center [675, 237] width 844 height 191
click at [741, 205] on dd "4" at bounding box center [886, 201] width 379 height 28
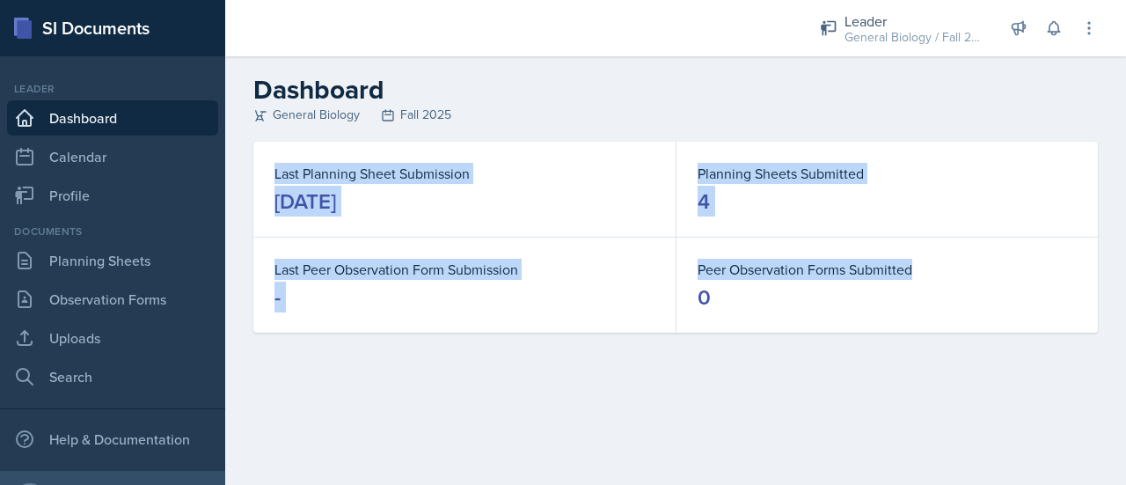
drag, startPoint x: 267, startPoint y: 173, endPoint x: 1012, endPoint y: 278, distance: 753.2
click at [1012, 278] on div "Last Planning Sheet Submission [DATE] Planning Sheets Submitted 4 Last Peer Obs…" at bounding box center [675, 237] width 844 height 191
click at [701, 152] on div "Planning Sheets Submitted 4" at bounding box center [886, 189] width 421 height 95
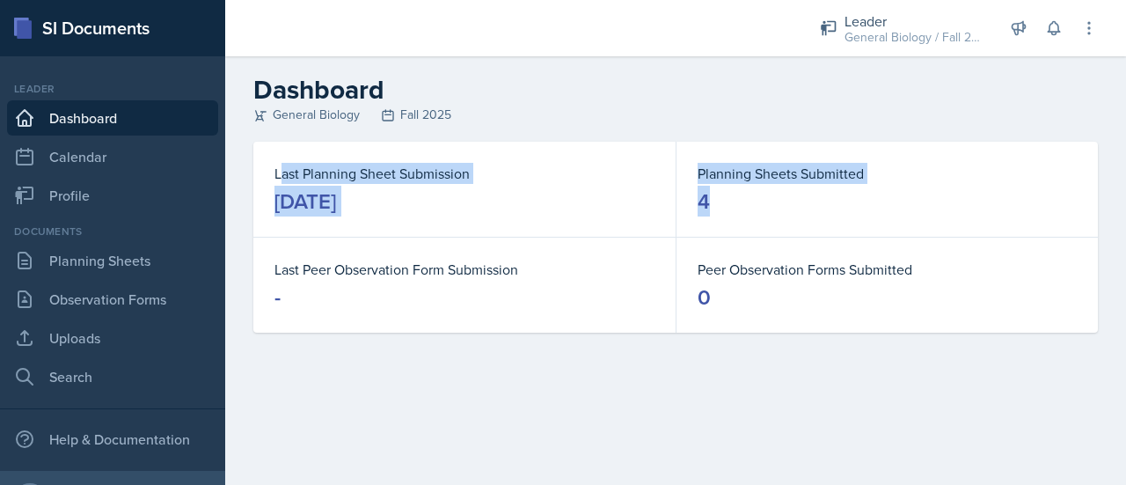
drag, startPoint x: 278, startPoint y: 168, endPoint x: 864, endPoint y: 207, distance: 587.1
click at [864, 207] on div "Last Planning Sheet Submission [DATE] Planning Sheets Submitted 4 Last Peer Obs…" at bounding box center [675, 237] width 844 height 191
click at [836, 208] on dd "4" at bounding box center [886, 201] width 379 height 28
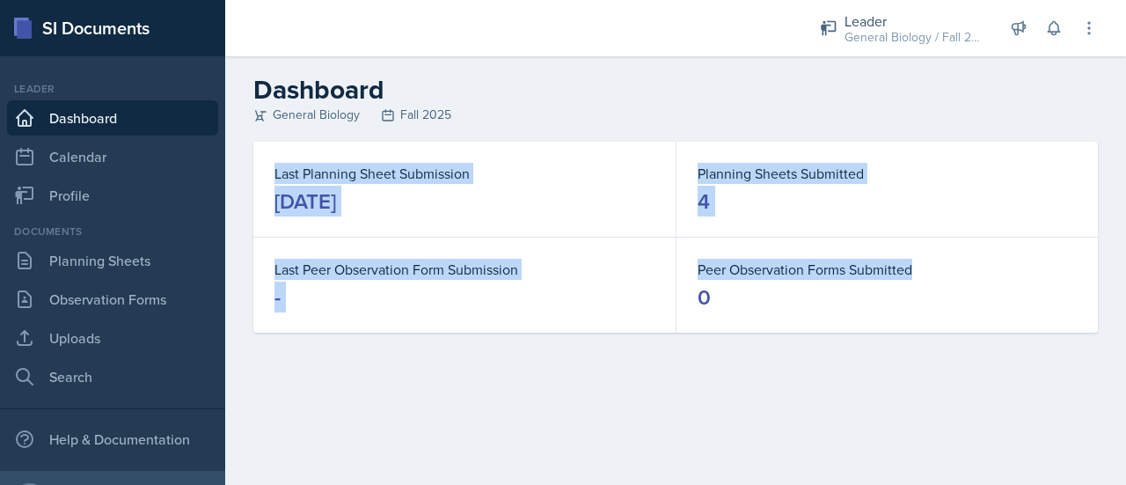
drag, startPoint x: 266, startPoint y: 167, endPoint x: 924, endPoint y: 274, distance: 667.5
click at [924, 274] on div "Last Planning Sheet Submission [DATE] Planning Sheets Submitted 4 Last Peer Obs…" at bounding box center [675, 237] width 844 height 191
click at [312, 352] on div "Last Planning Sheet Submission [DATE] Planning Sheets Submitted 4 Last Peer Obs…" at bounding box center [675, 258] width 901 height 233
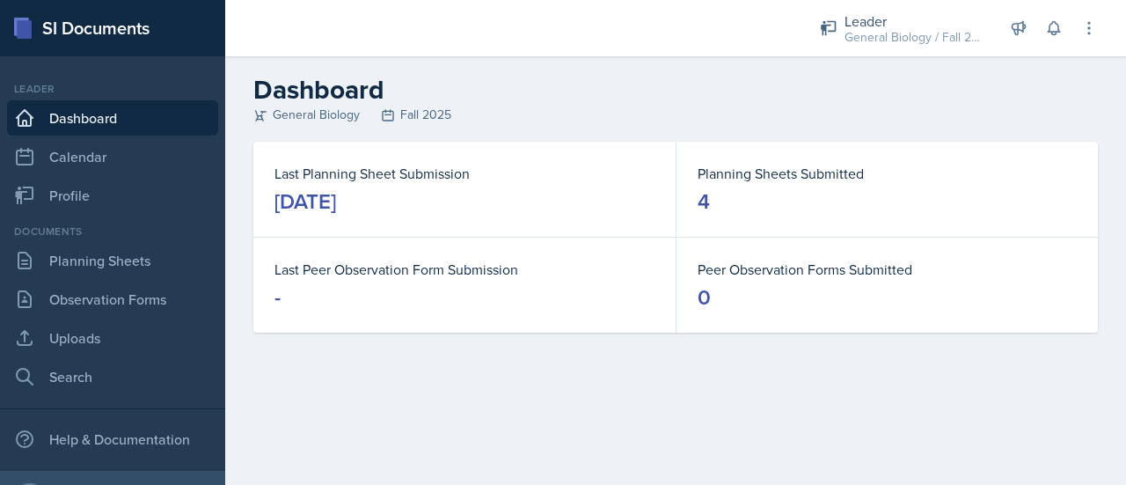
click at [114, 122] on link "Dashboard" at bounding box center [112, 117] width 211 height 35
click at [75, 117] on link "Dashboard" at bounding box center [112, 117] width 211 height 35
click at [148, 119] on link "Dashboard" at bounding box center [112, 117] width 211 height 35
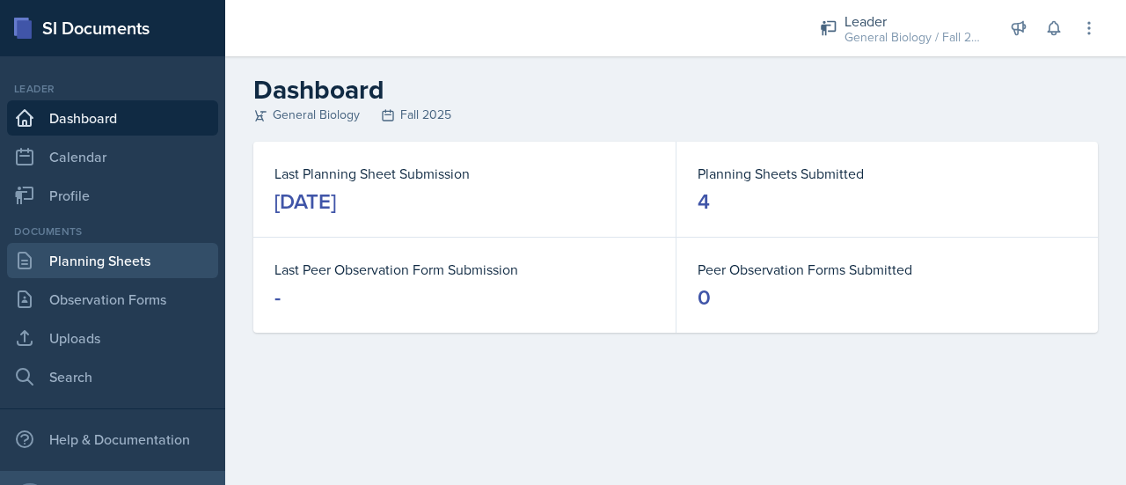
click at [140, 252] on link "Planning Sheets" at bounding box center [112, 260] width 211 height 35
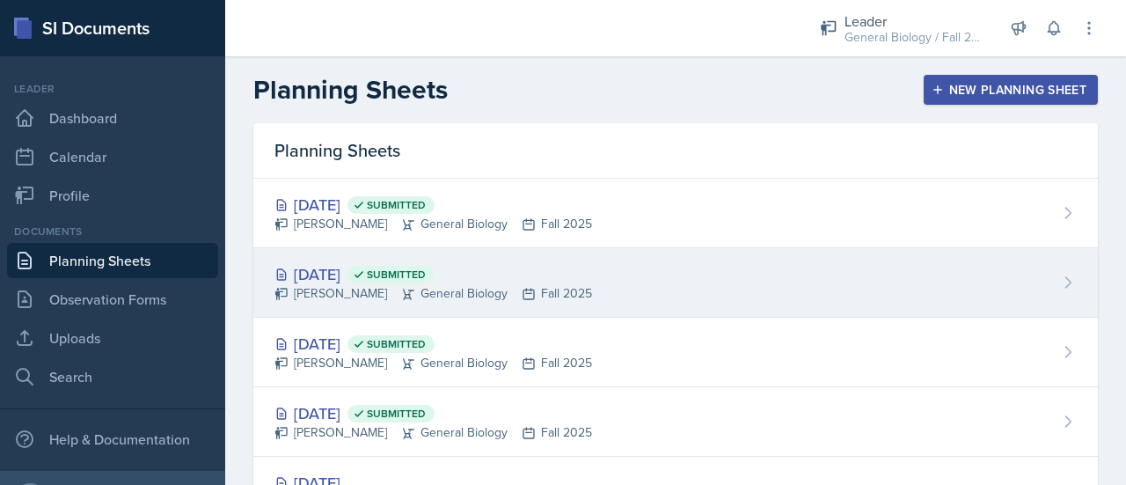
scroll to position [81, 0]
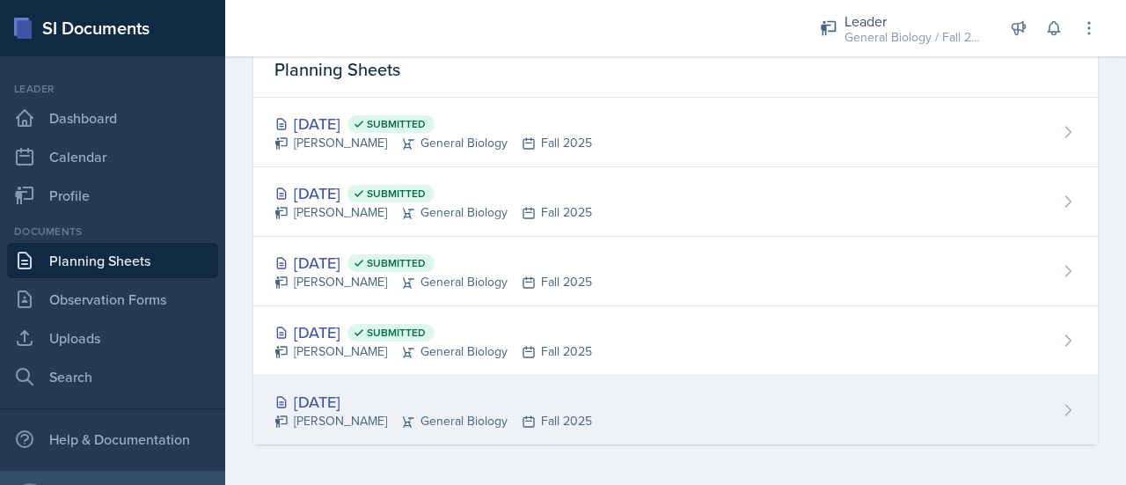
click at [500, 405] on div "[DATE]" at bounding box center [433, 402] width 318 height 24
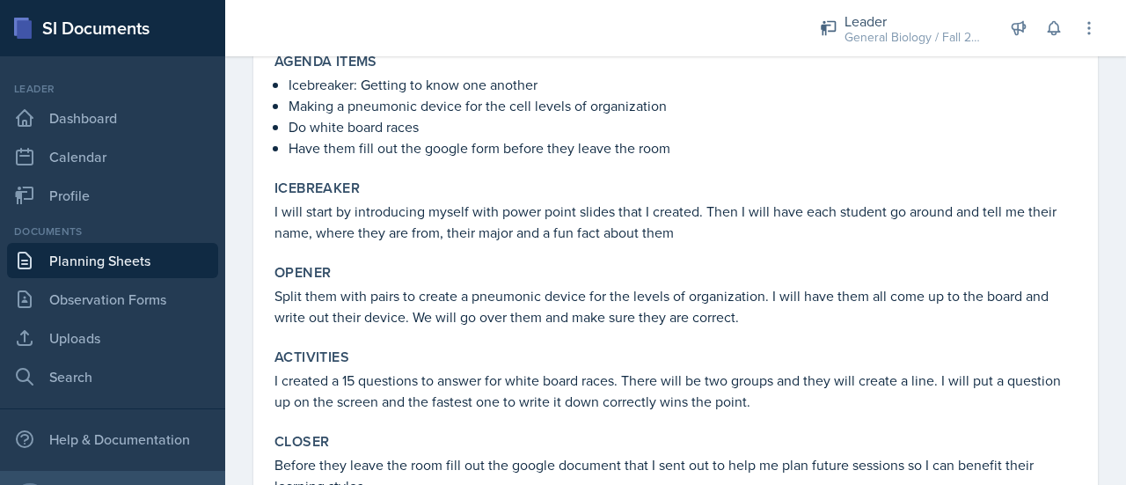
scroll to position [371, 0]
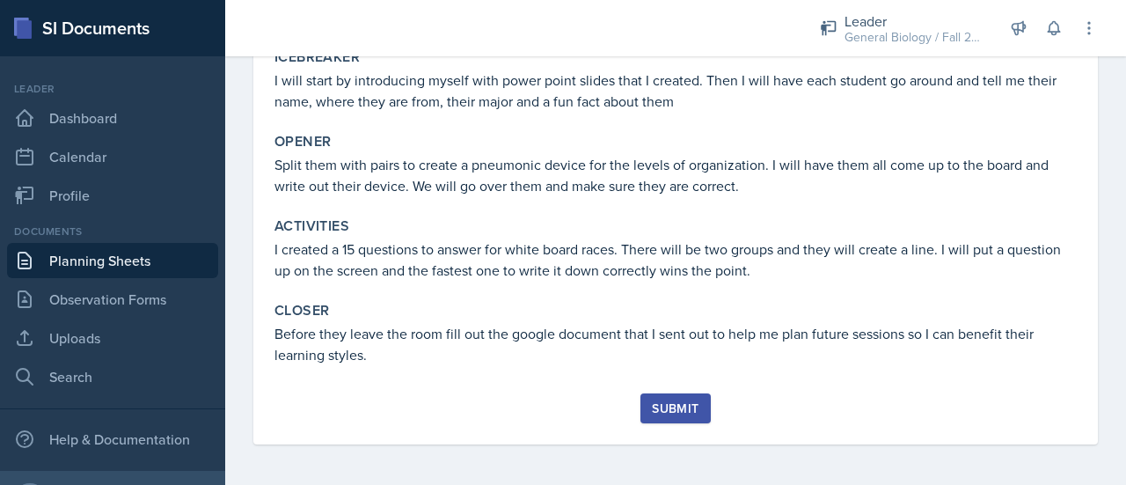
click at [661, 408] on div "Submit" at bounding box center [675, 408] width 47 height 14
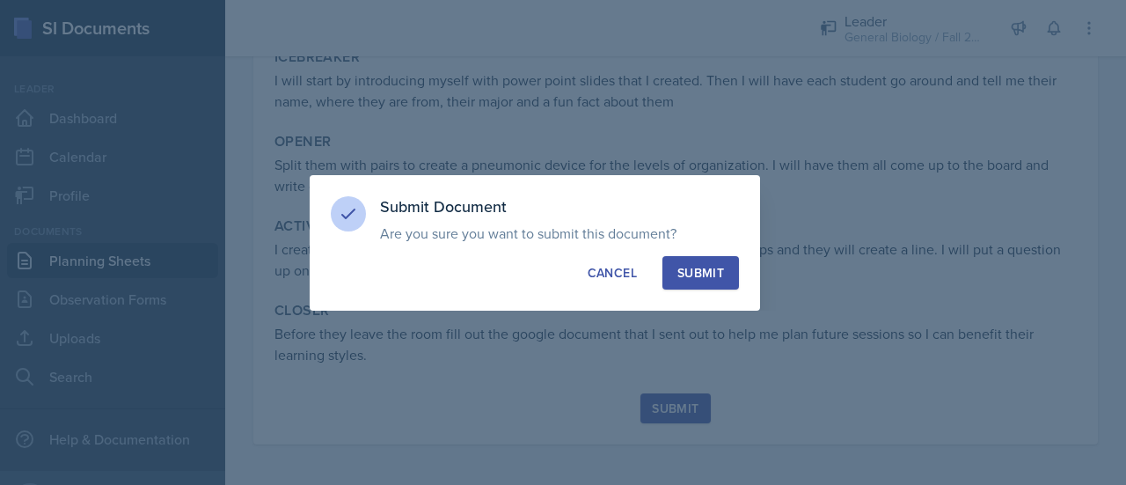
click at [689, 272] on div "Submit" at bounding box center [700, 273] width 47 height 18
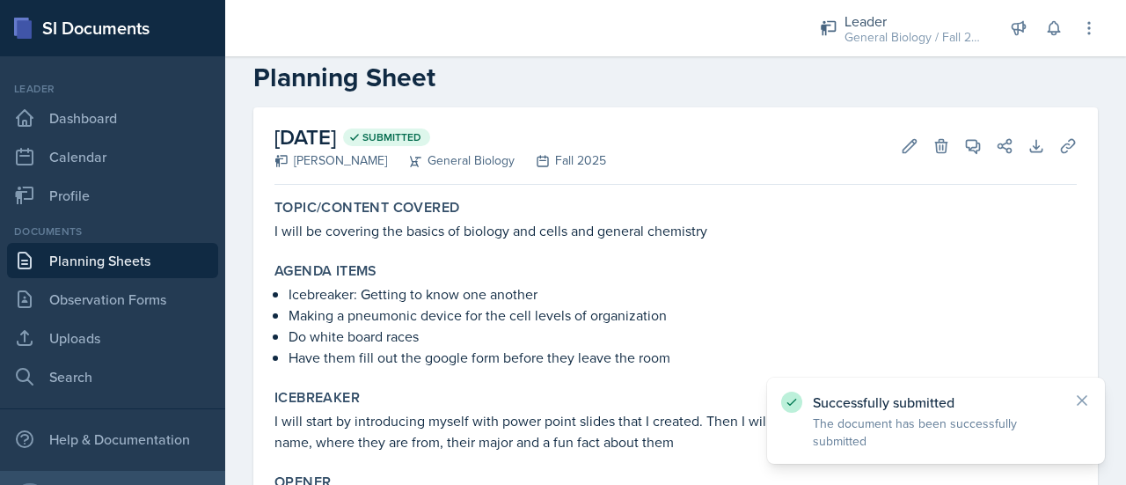
scroll to position [0, 0]
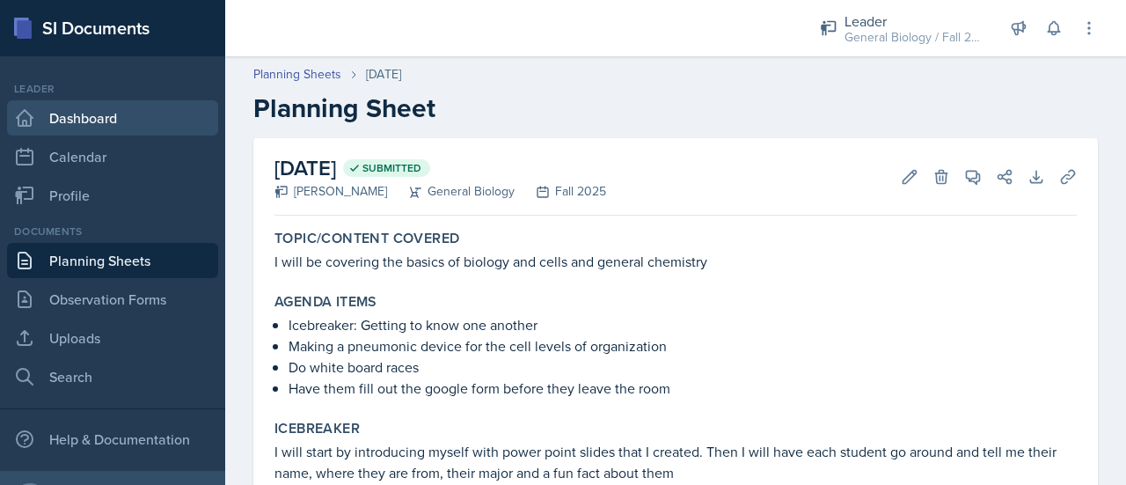
click at [113, 130] on link "Dashboard" at bounding box center [112, 117] width 211 height 35
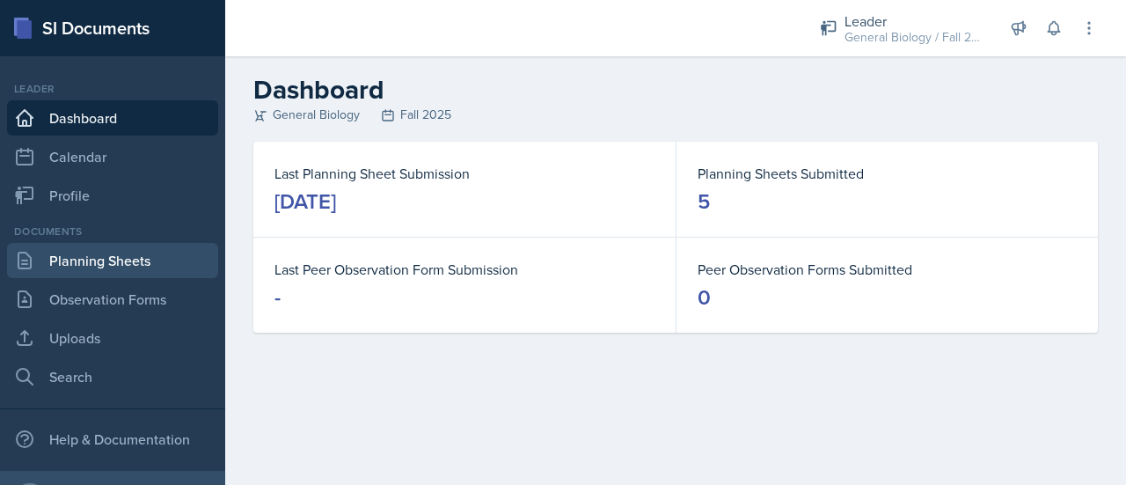
click at [95, 258] on link "Planning Sheets" at bounding box center [112, 260] width 211 height 35
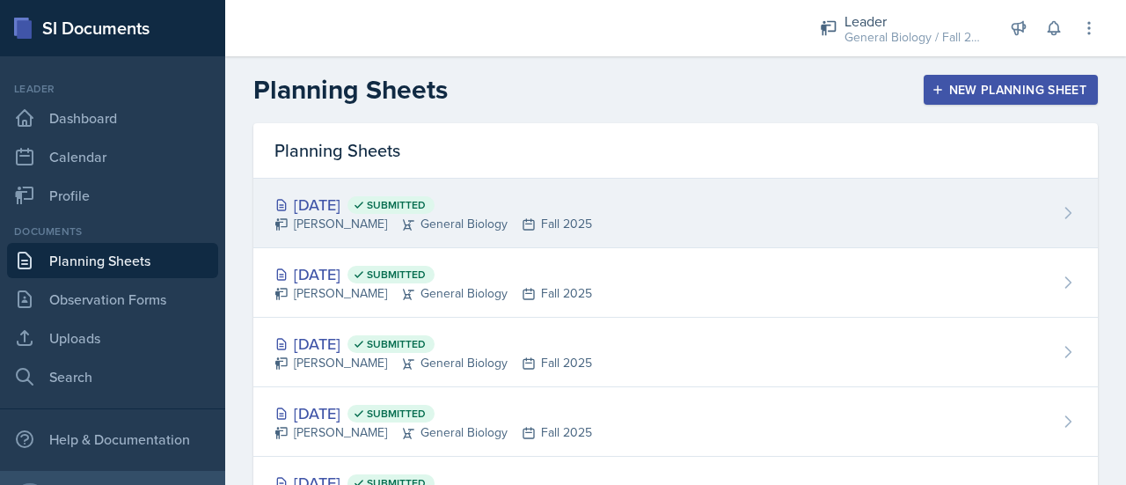
scroll to position [1, 0]
